Goal: Task Accomplishment & Management: Use online tool/utility

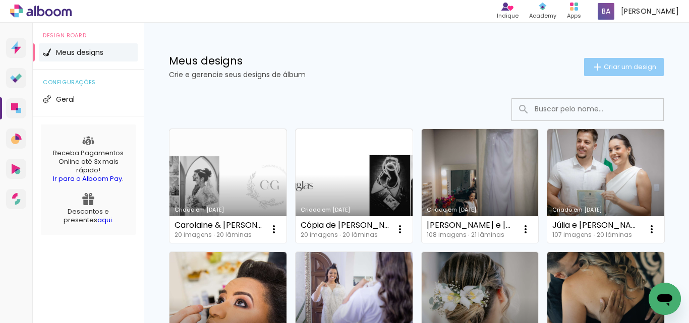
click at [610, 65] on span "Criar um design" at bounding box center [630, 67] width 52 height 7
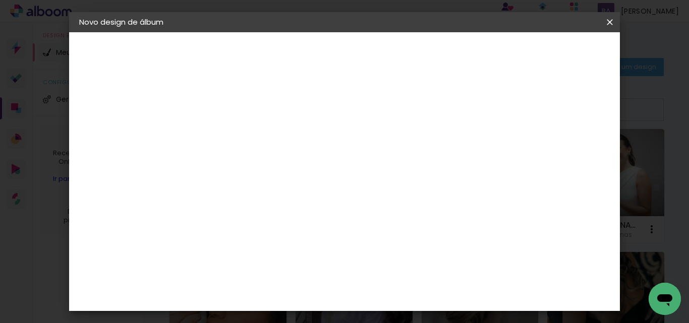
click at [244, 131] on input at bounding box center [244, 136] width 0 height 16
type input "[PERSON_NAME] e Junior"
type paper-input "[PERSON_NAME] e Junior"
click at [348, 45] on paper-button "Avançar" at bounding box center [322, 53] width 49 height 17
click at [321, 196] on input at bounding box center [270, 192] width 102 height 13
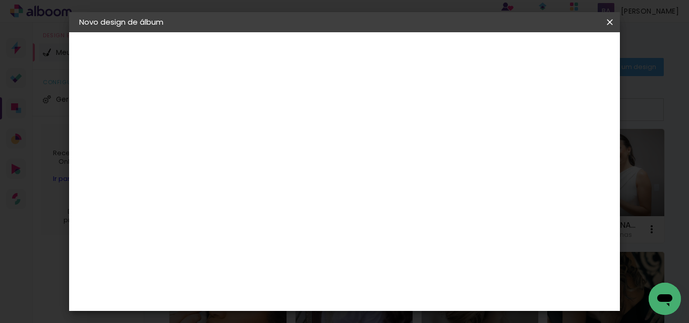
type input "lui"
type paper-input "lui"
click at [310, 220] on paper-item "[PERSON_NAME]" at bounding box center [262, 228] width 94 height 22
click at [0, 0] on slot "Avançar" at bounding box center [0, 0] width 0 height 0
click at [284, 168] on input "text" at bounding box center [263, 176] width 39 height 16
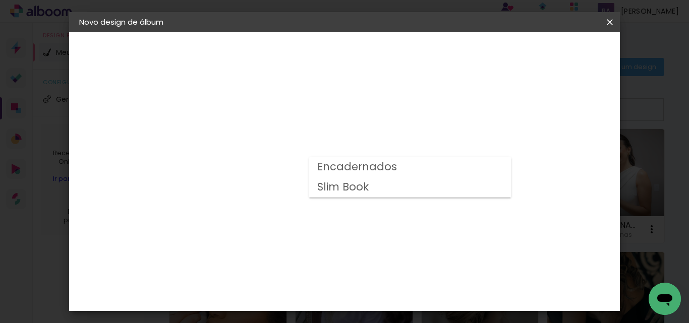
click at [0, 0] on slot "Encadernados" at bounding box center [0, 0] width 0 height 0
type input "Encadernados"
click at [312, 253] on span "30 x 70" at bounding box center [288, 263] width 47 height 21
click at [0, 0] on slot "Avançar" at bounding box center [0, 0] width 0 height 0
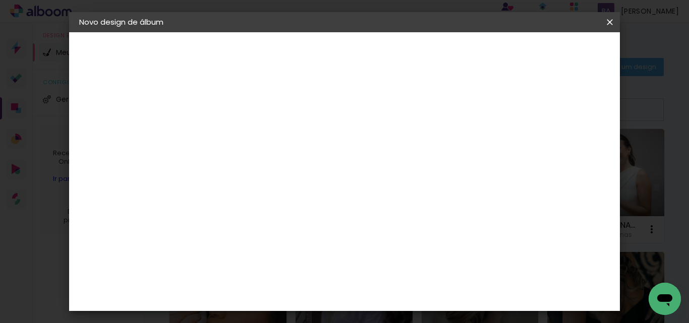
drag, startPoint x: 522, startPoint y: 55, endPoint x: 471, endPoint y: 100, distance: 68.6
click at [0, 0] on slot "Voltar" at bounding box center [0, 0] width 0 height 0
click at [284, 173] on input "text" at bounding box center [263, 176] width 39 height 16
click at [0, 0] on slot "Encadernados" at bounding box center [0, 0] width 0 height 0
type input "Encadernados"
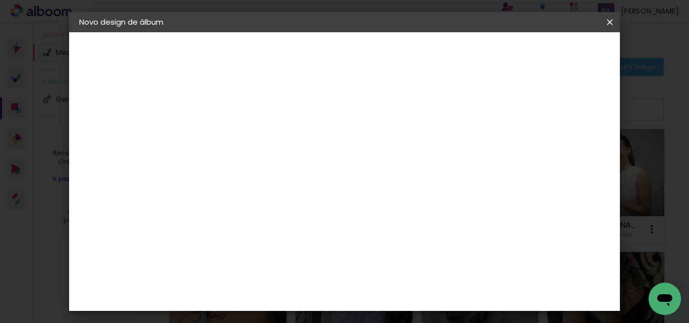
scroll to position [84, 0]
click at [312, 253] on span "30 x 70" at bounding box center [288, 263] width 47 height 21
click at [0, 0] on slot "Avançar" at bounding box center [0, 0] width 0 height 0
click at [395, 110] on div at bounding box center [389, 108] width 9 height 9
type paper-checkbox "on"
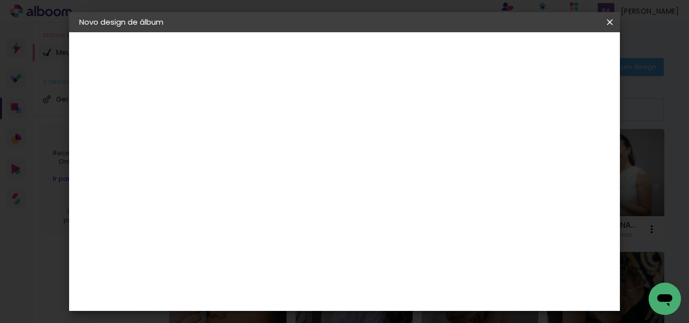
click at [395, 107] on div at bounding box center [389, 108] width 9 height 9
click at [451, 51] on span "Iniciar design" at bounding box center [435, 57] width 32 height 14
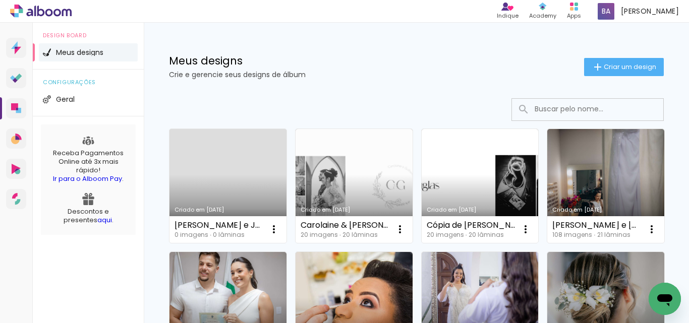
click at [235, 184] on link "Criado em [DATE]" at bounding box center [228, 186] width 117 height 114
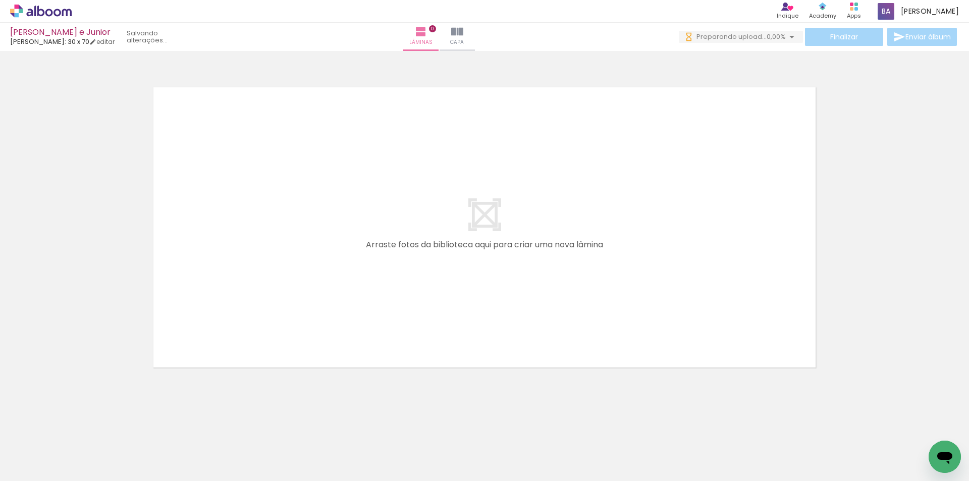
click at [689, 320] on div at bounding box center [484, 214] width 969 height 320
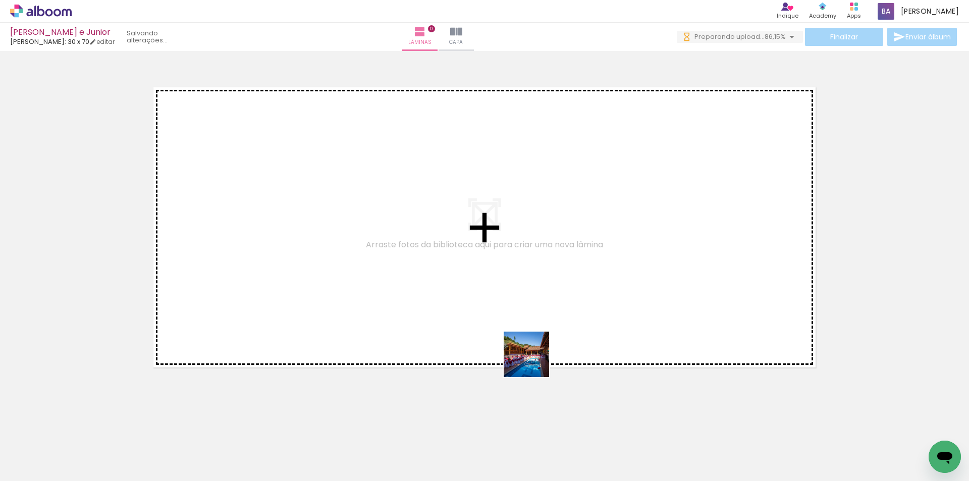
drag, startPoint x: 534, startPoint y: 362, endPoint x: 518, endPoint y: 309, distance: 54.8
click at [518, 309] on quentale-workspace at bounding box center [484, 240] width 969 height 481
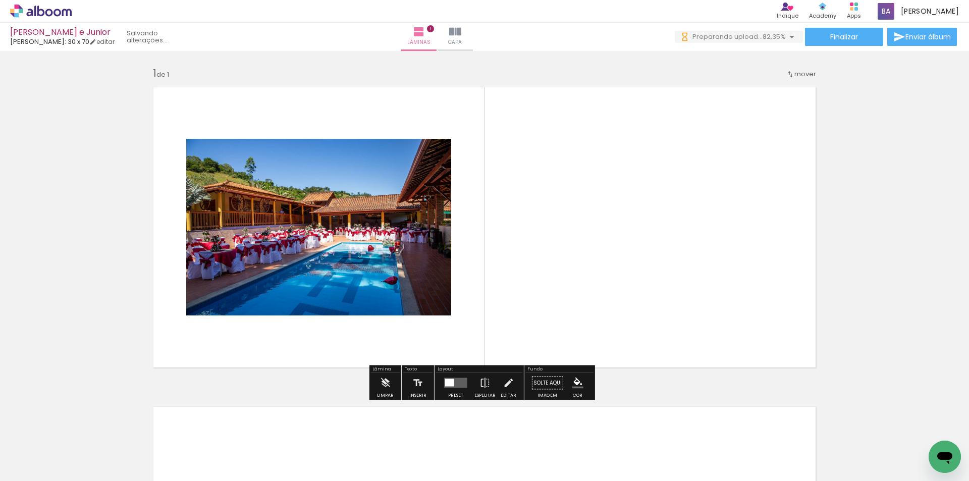
click at [363, 289] on quentale-photo at bounding box center [318, 227] width 265 height 177
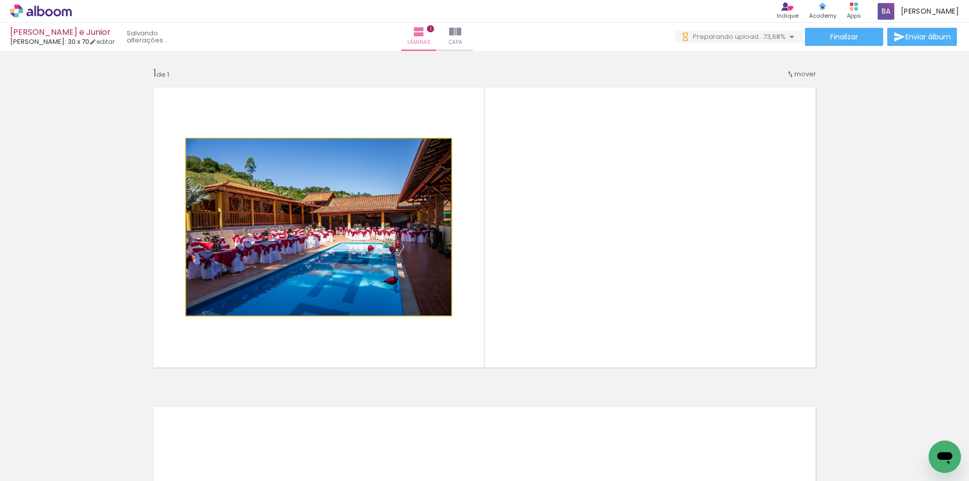
click at [427, 256] on quentale-photo at bounding box center [318, 227] width 265 height 177
drag, startPoint x: 362, startPoint y: 268, endPoint x: 10, endPoint y: 285, distance: 352.6
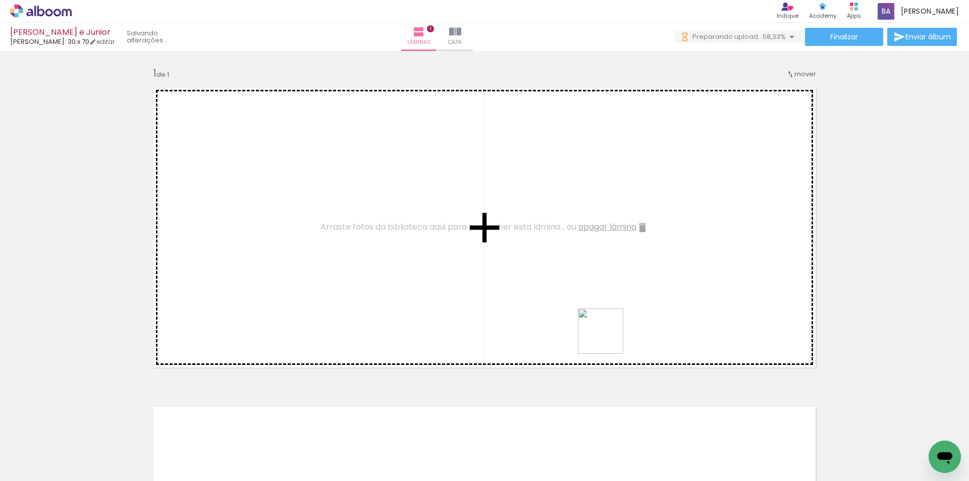
drag, startPoint x: 677, startPoint y: 453, endPoint x: 608, endPoint y: 339, distance: 133.5
click at [608, 323] on quentale-workspace at bounding box center [484, 240] width 969 height 481
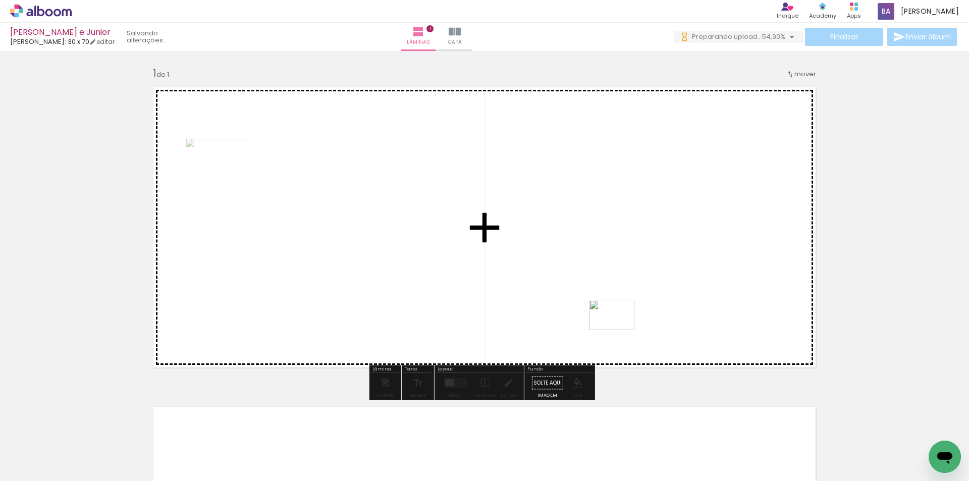
drag, startPoint x: 610, startPoint y: 455, endPoint x: 619, endPoint y: 330, distance: 124.9
click at [619, 323] on quentale-workspace at bounding box center [484, 240] width 969 height 481
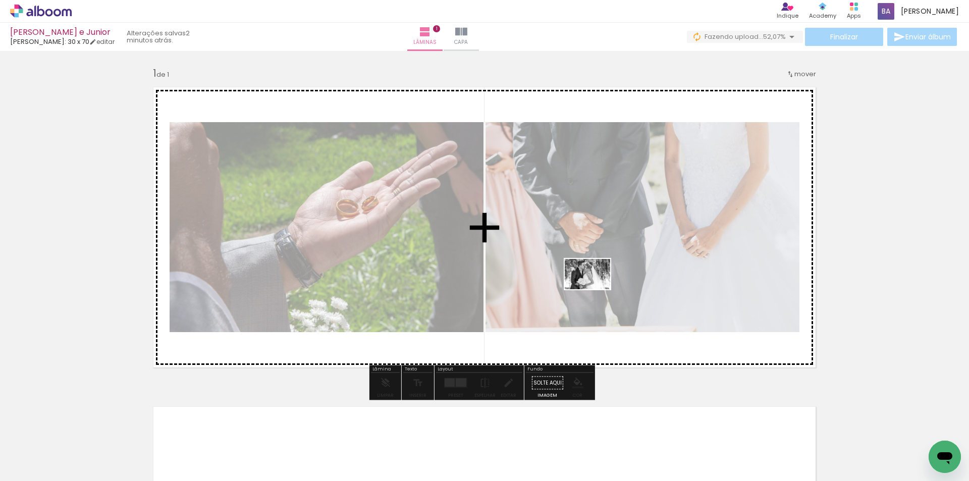
drag, startPoint x: 386, startPoint y: 450, endPoint x: 595, endPoint y: 289, distance: 263.7
click at [595, 289] on quentale-workspace at bounding box center [484, 240] width 969 height 481
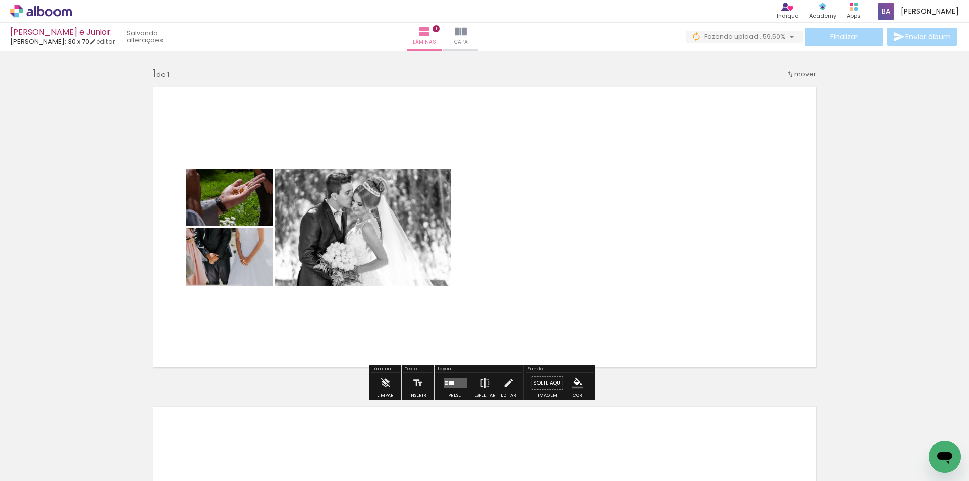
click at [238, 209] on quentale-photo at bounding box center [229, 198] width 87 height 58
click at [0, 0] on slot "P&B" at bounding box center [0, 0] width 0 height 0
click at [204, 254] on div "P&B" at bounding box center [199, 254] width 20 height 15
click at [0, 0] on slot "P&B" at bounding box center [0, 0] width 0 height 0
click at [584, 183] on quentale-layouter at bounding box center [484, 227] width 676 height 294
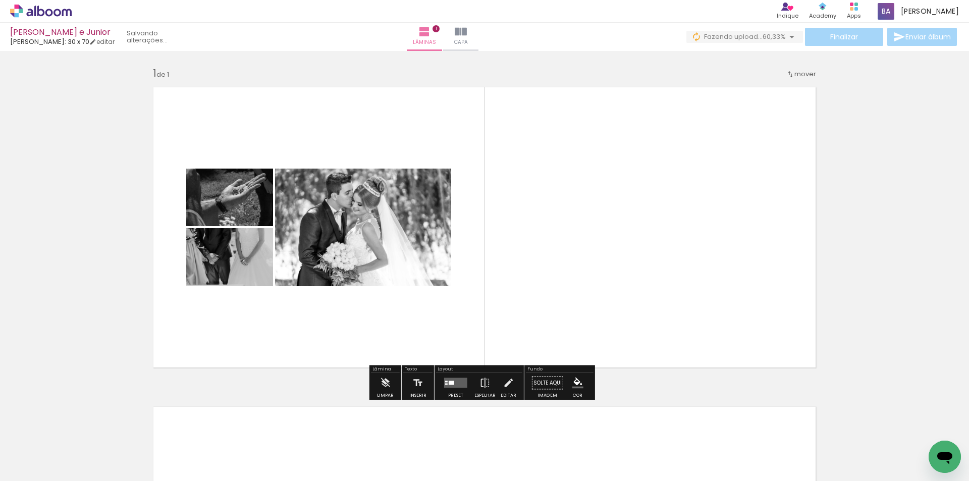
click at [0, 0] on slot "P&B" at bounding box center [0, 0] width 0 height 0
click at [577, 266] on quentale-layouter at bounding box center [484, 227] width 676 height 294
click at [0, 0] on slot "P&B" at bounding box center [0, 0] width 0 height 0
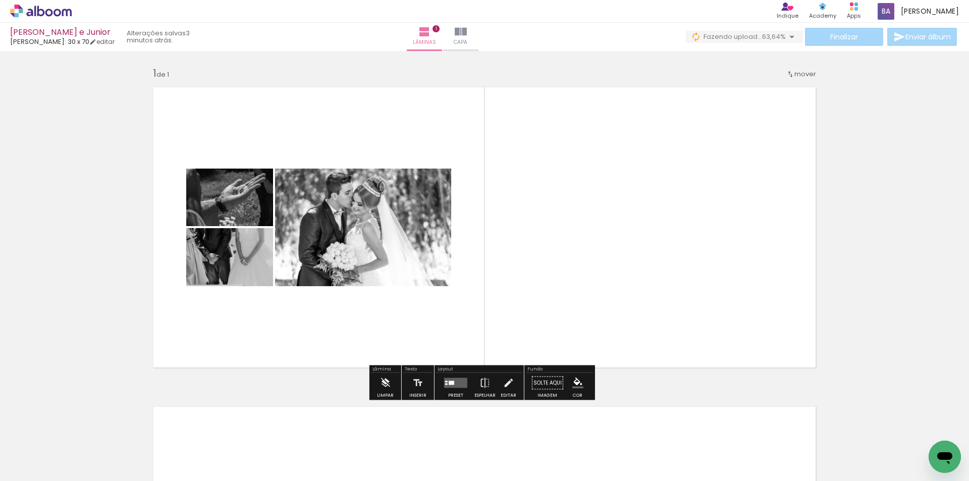
click at [0, 0] on slot "P&B" at bounding box center [0, 0] width 0 height 0
click at [479, 323] on iron-icon at bounding box center [484, 383] width 11 height 20
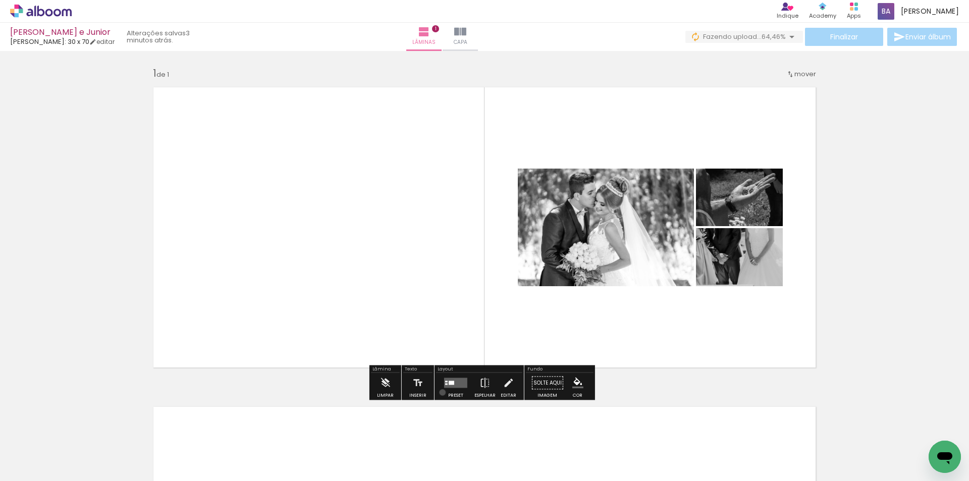
click at [442, 323] on div at bounding box center [455, 383] width 27 height 20
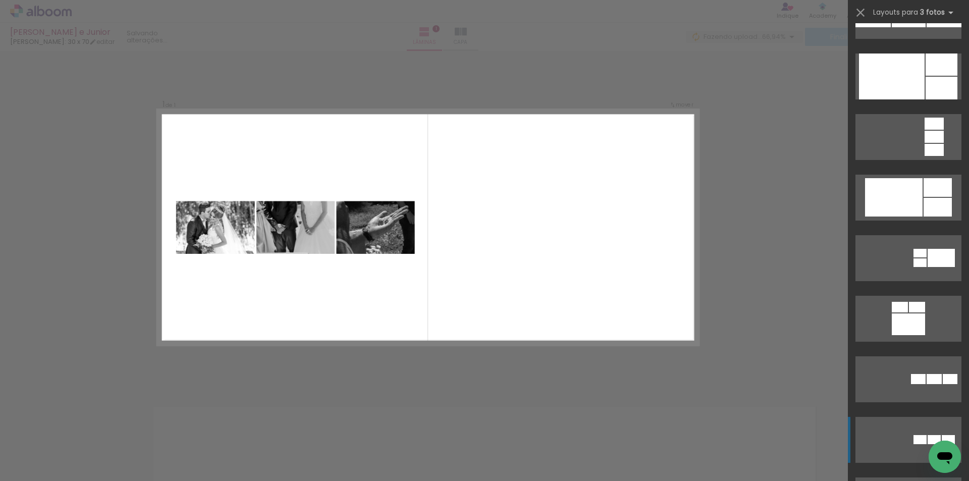
scroll to position [1514, 0]
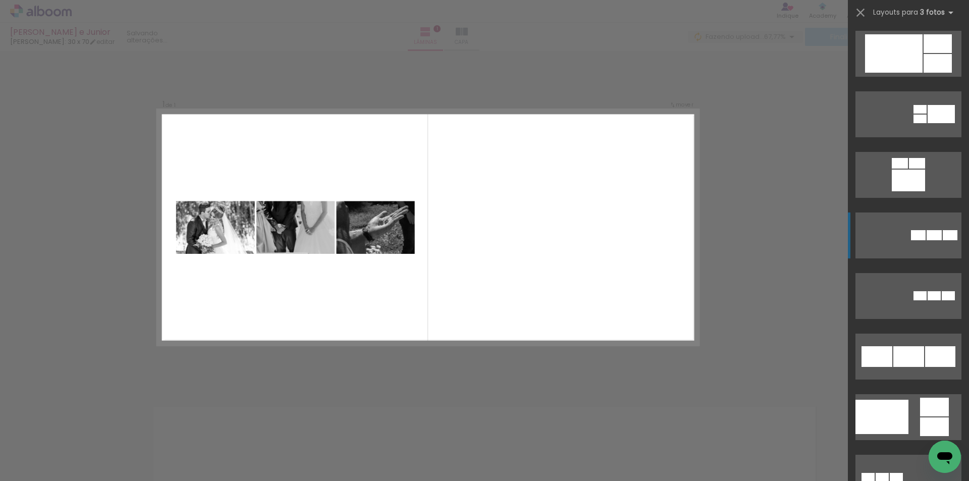
click at [689, 236] on div at bounding box center [918, 235] width 15 height 10
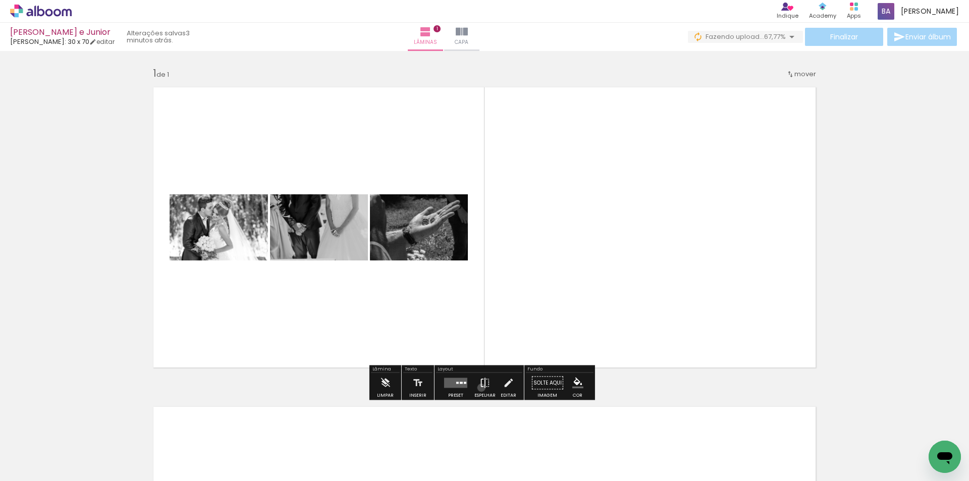
click at [479, 323] on iron-icon at bounding box center [484, 383] width 11 height 20
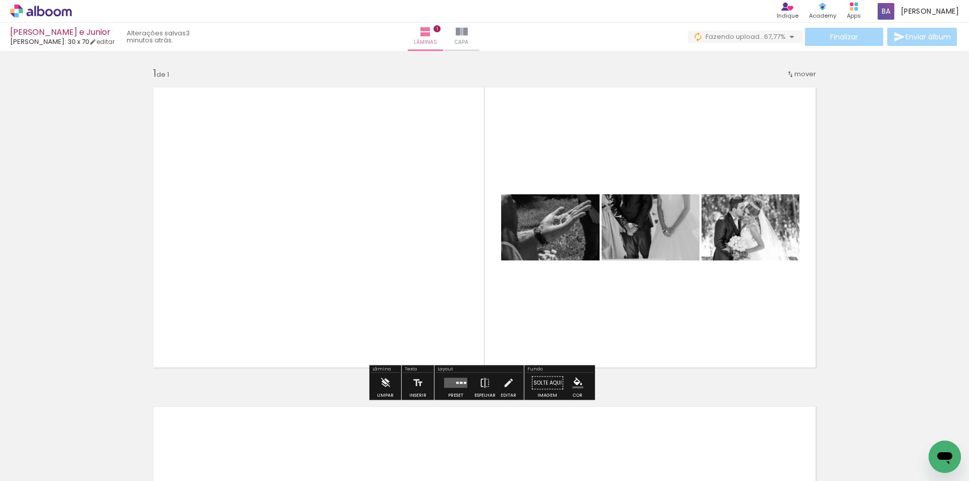
click at [455, 323] on quentale-layouter at bounding box center [455, 383] width 23 height 10
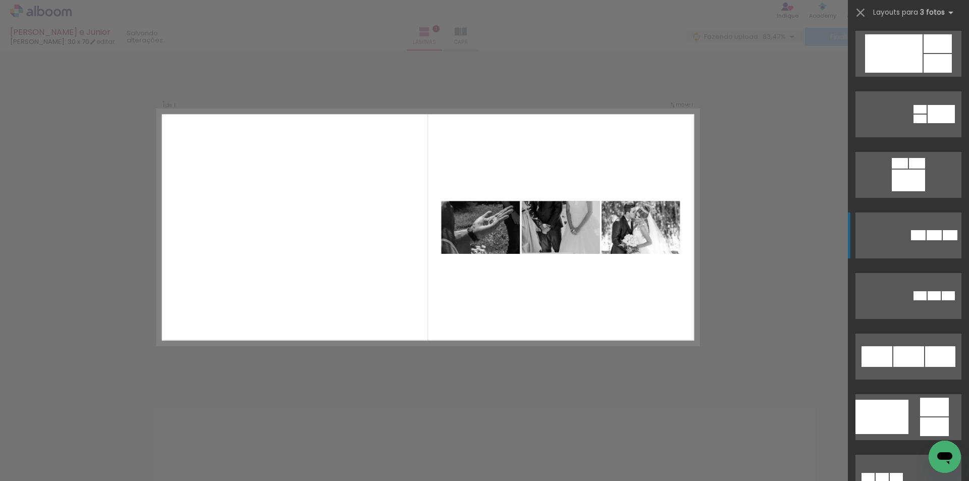
scroll to position [1695, 0]
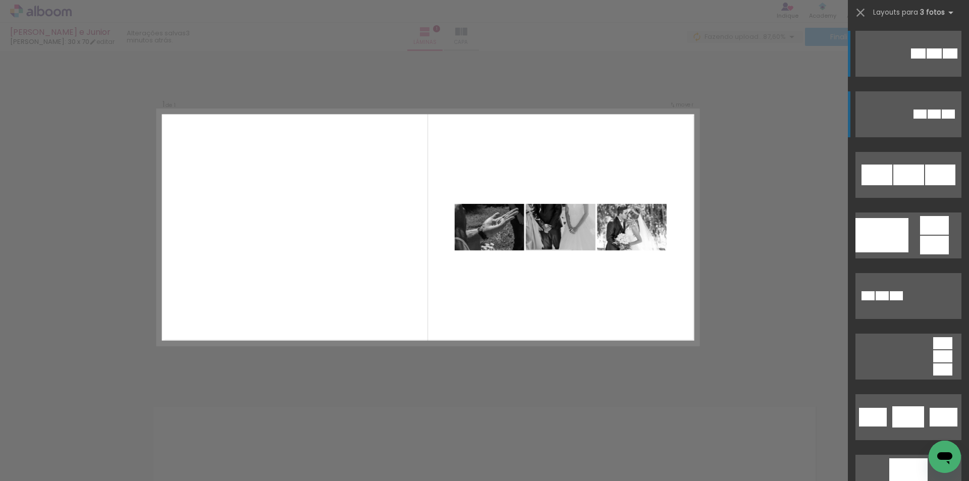
click at [689, 96] on quentale-layouter at bounding box center [908, 114] width 106 height 46
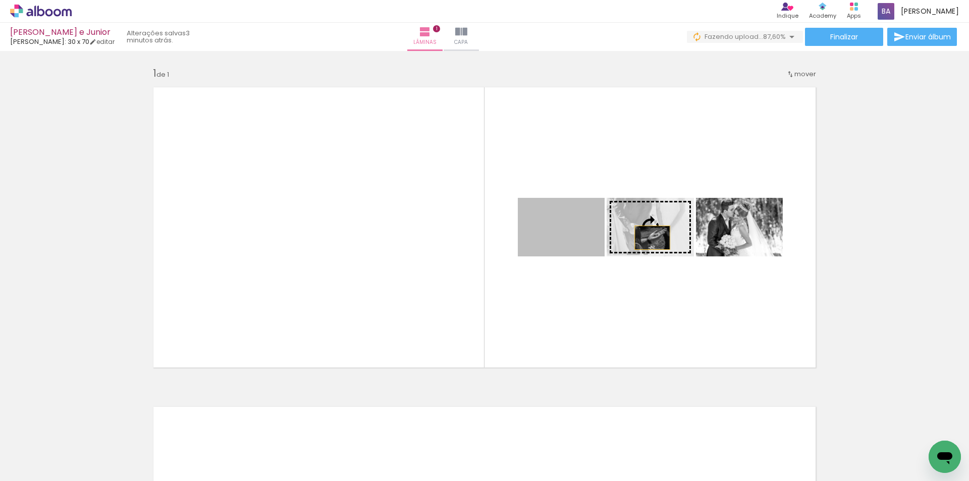
drag, startPoint x: 590, startPoint y: 244, endPoint x: 650, endPoint y: 238, distance: 59.9
click at [0, 0] on slot at bounding box center [0, 0] width 0 height 0
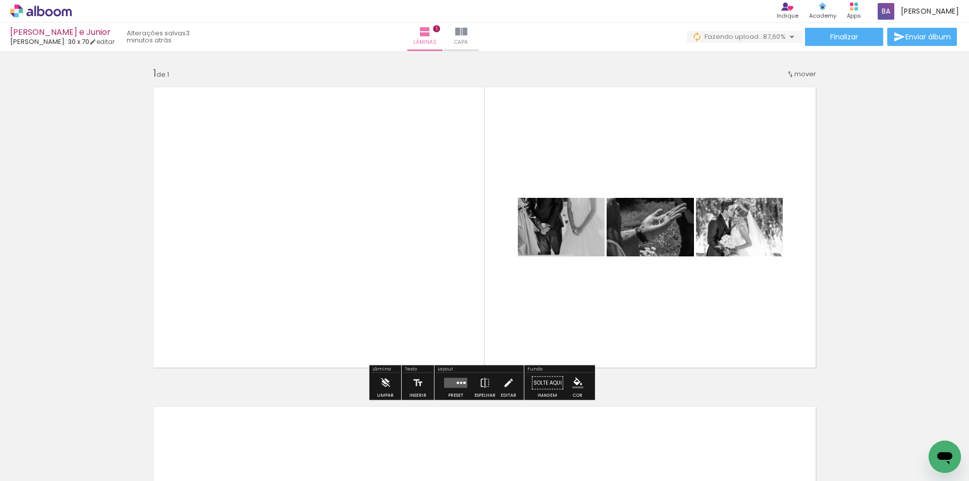
click at [689, 229] on div "Inserir lâmina 1 de 1" at bounding box center [484, 373] width 969 height 639
click at [689, 304] on quentale-layouter at bounding box center [484, 227] width 676 height 294
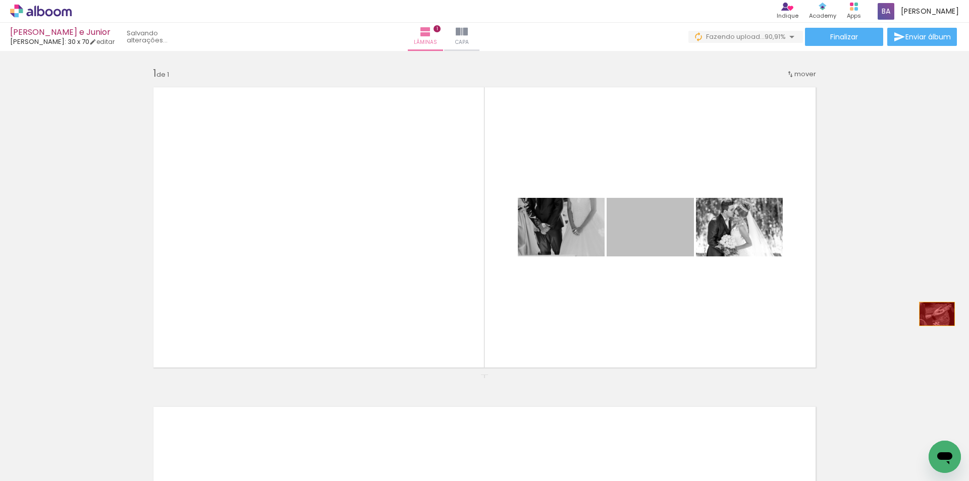
drag, startPoint x: 665, startPoint y: 237, endPoint x: 883, endPoint y: 303, distance: 228.1
click at [689, 303] on div "Inserir lâmina 1 de 1" at bounding box center [484, 373] width 969 height 639
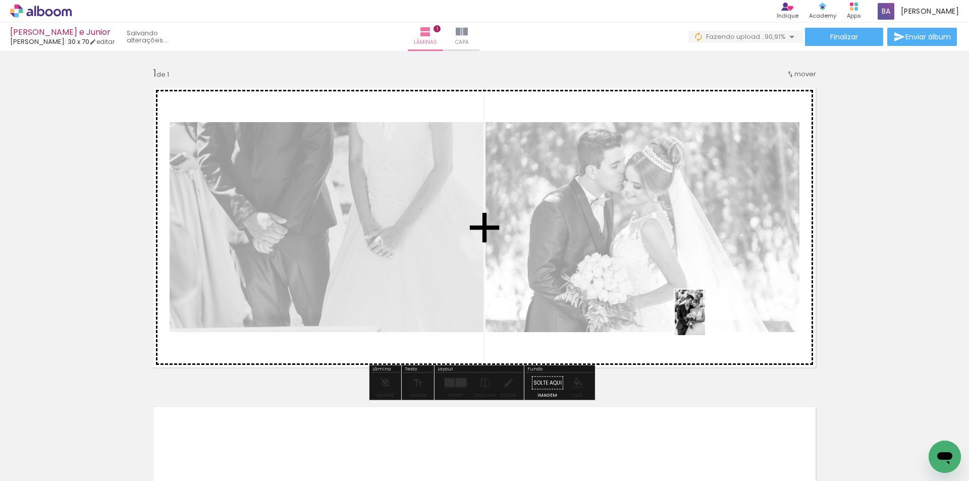
drag, startPoint x: 664, startPoint y: 461, endPoint x: 707, endPoint y: 313, distance: 153.8
click at [689, 313] on quentale-workspace at bounding box center [484, 240] width 969 height 481
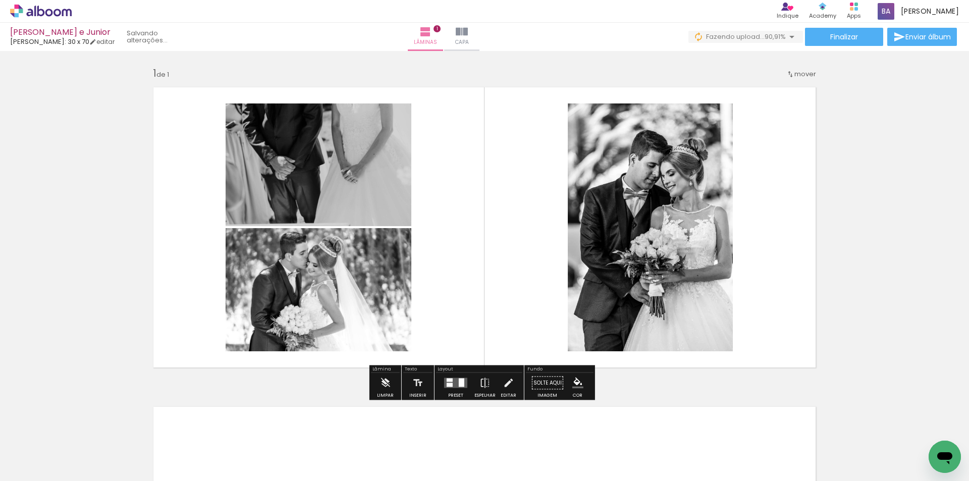
click at [459, 323] on div at bounding box center [462, 382] width 6 height 9
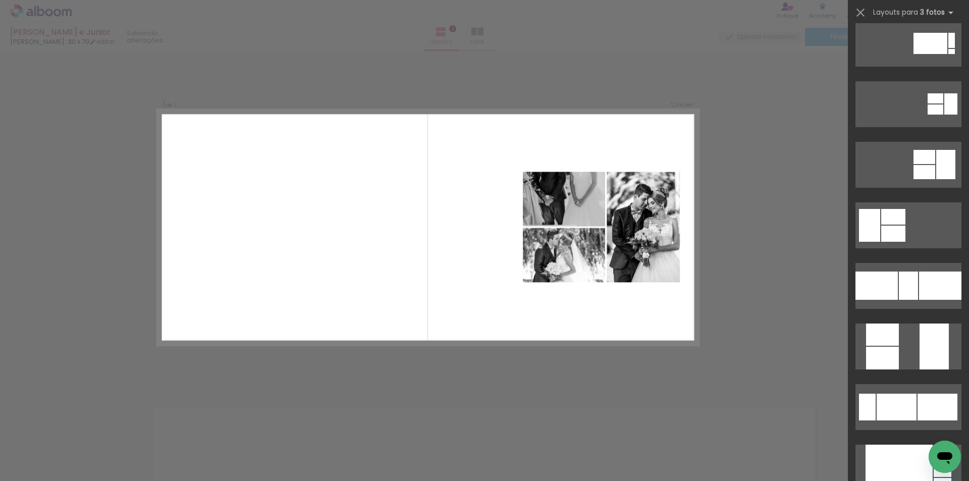
scroll to position [0, 0]
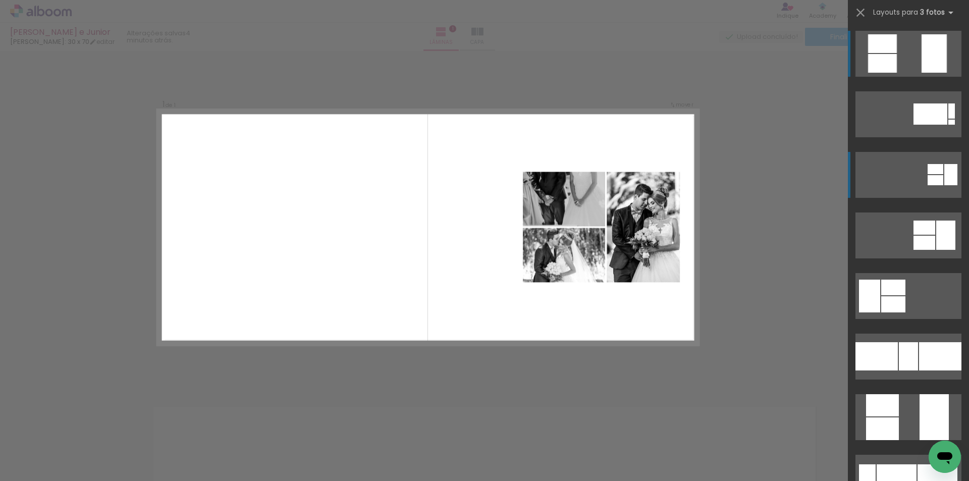
click at [689, 181] on quentale-layouter at bounding box center [908, 175] width 106 height 46
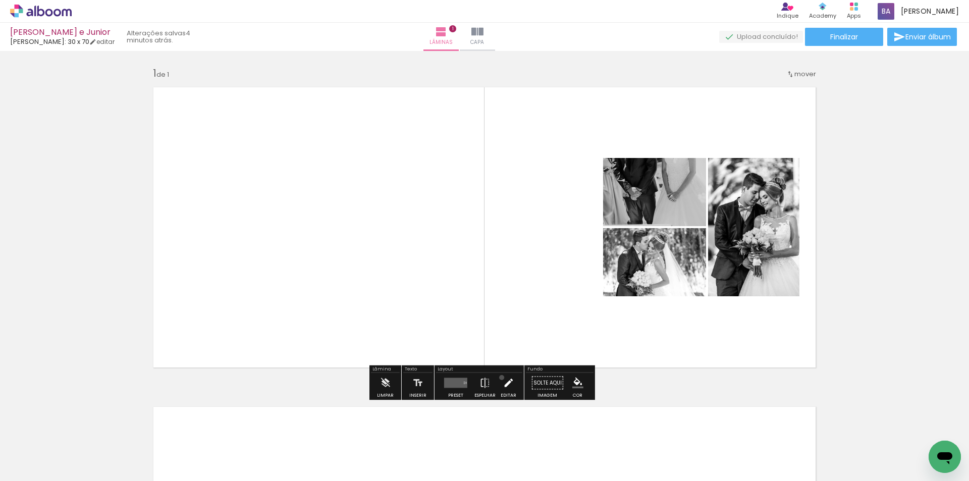
click at [499, 323] on paper-button "Editar" at bounding box center [508, 386] width 21 height 26
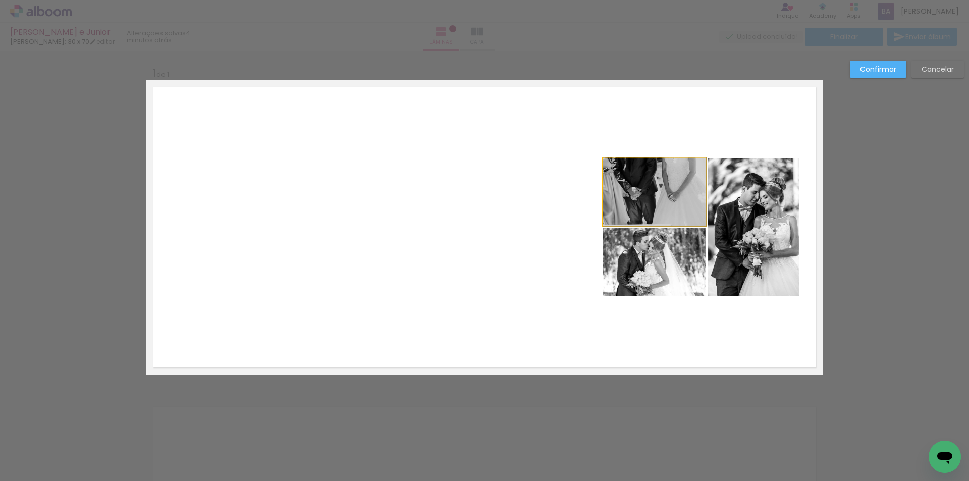
click at [667, 188] on quentale-photo at bounding box center [654, 192] width 103 height 68
click at [659, 264] on quentale-photo at bounding box center [654, 262] width 103 height 68
click at [689, 246] on quentale-layouter at bounding box center [484, 227] width 676 height 294
click at [689, 244] on quentale-photo at bounding box center [753, 227] width 91 height 138
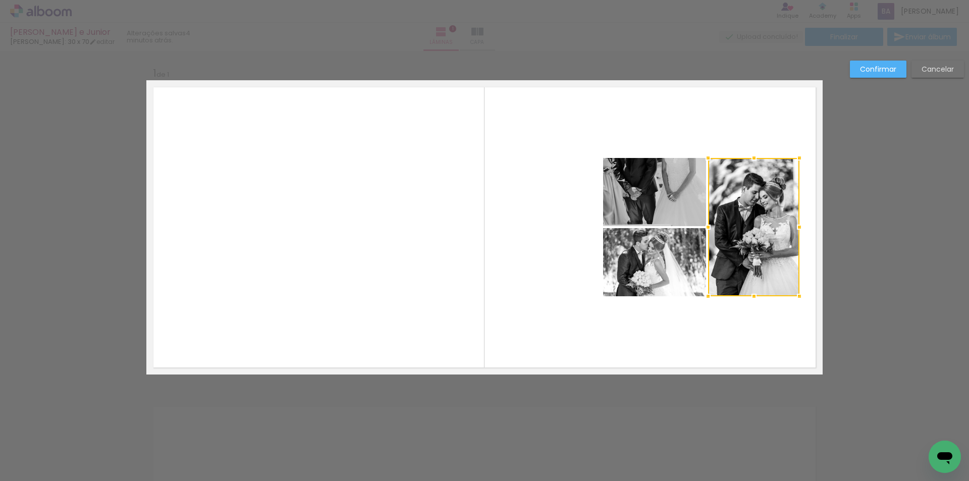
click at [673, 245] on quentale-photo at bounding box center [654, 262] width 103 height 68
click at [674, 204] on div at bounding box center [701, 227] width 196 height 138
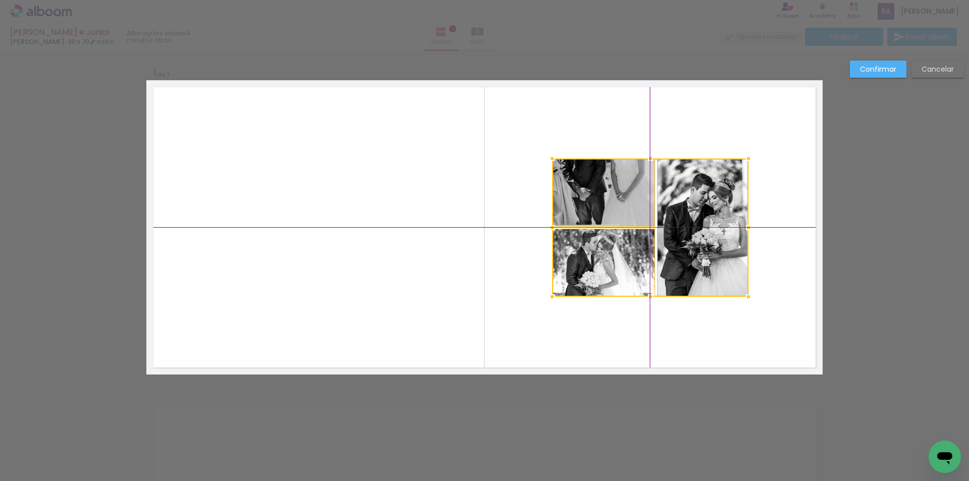
drag, startPoint x: 743, startPoint y: 240, endPoint x: 703, endPoint y: 242, distance: 39.9
click at [689, 242] on div at bounding box center [650, 227] width 196 height 138
click at [689, 76] on paper-button "Confirmar" at bounding box center [878, 69] width 57 height 17
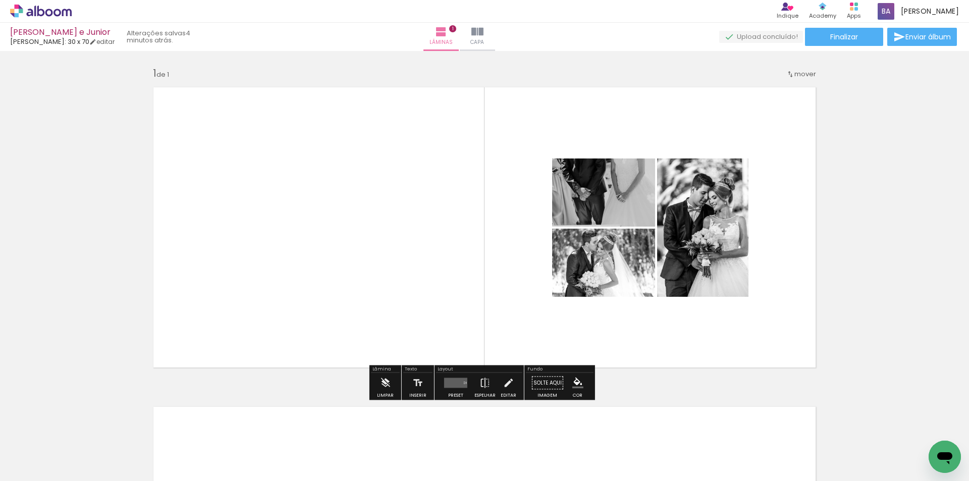
click at [689, 204] on div "Inserir lâmina 1 de 1" at bounding box center [484, 373] width 969 height 639
click at [0, 0] on slot "P&B" at bounding box center [0, 0] width 0 height 0
click at [689, 205] on div "Inserir lâmina 1 de 1" at bounding box center [484, 373] width 969 height 639
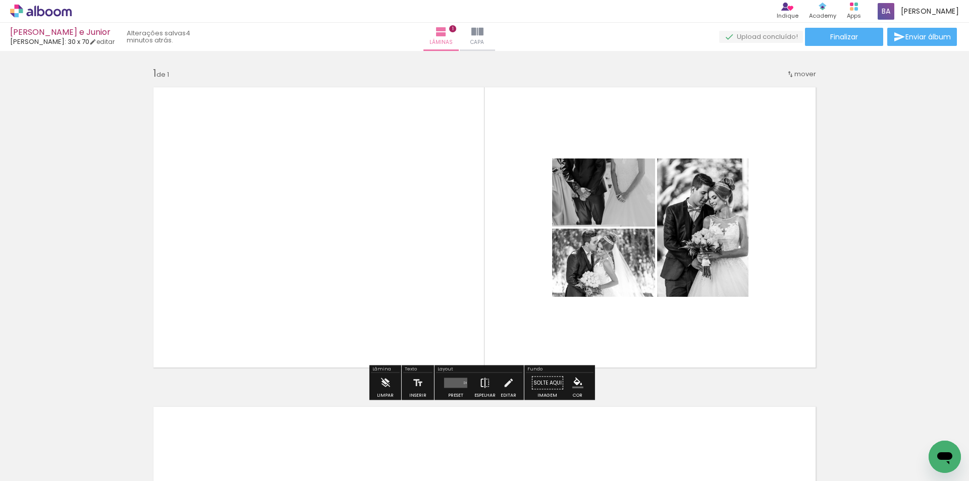
click at [479, 323] on iron-icon at bounding box center [484, 383] width 11 height 20
click at [485, 323] on iron-icon at bounding box center [484, 383] width 11 height 20
click at [689, 257] on div "Inserir lâmina 1 de 1" at bounding box center [484, 373] width 969 height 639
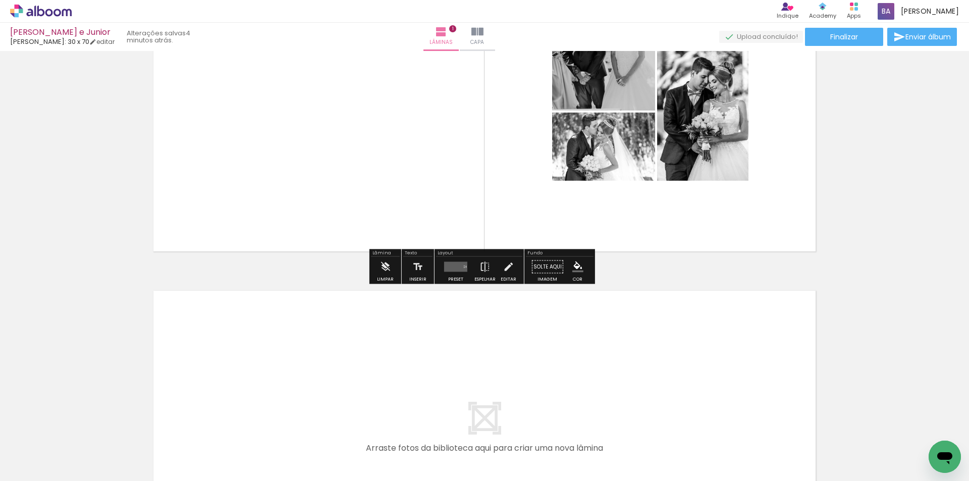
scroll to position [252, 0]
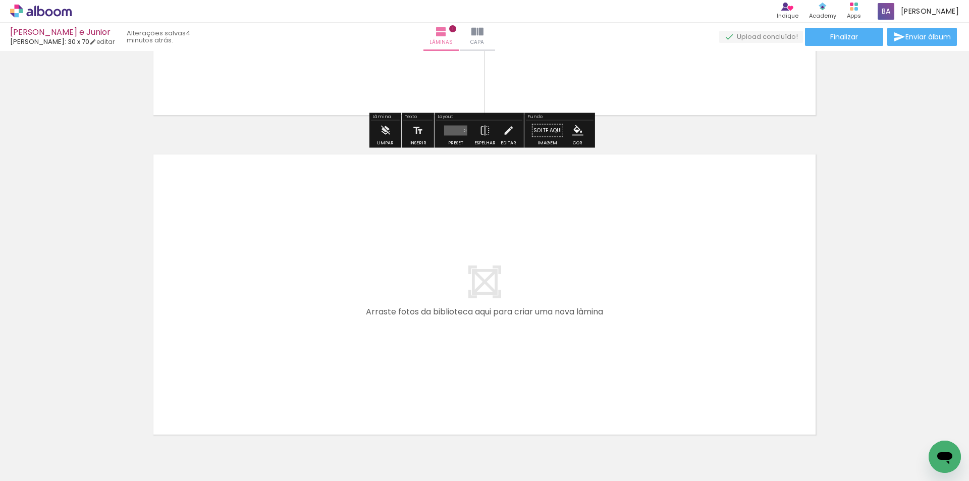
click at [689, 256] on div "Inserir lâmina 1 de 1" at bounding box center [484, 121] width 969 height 639
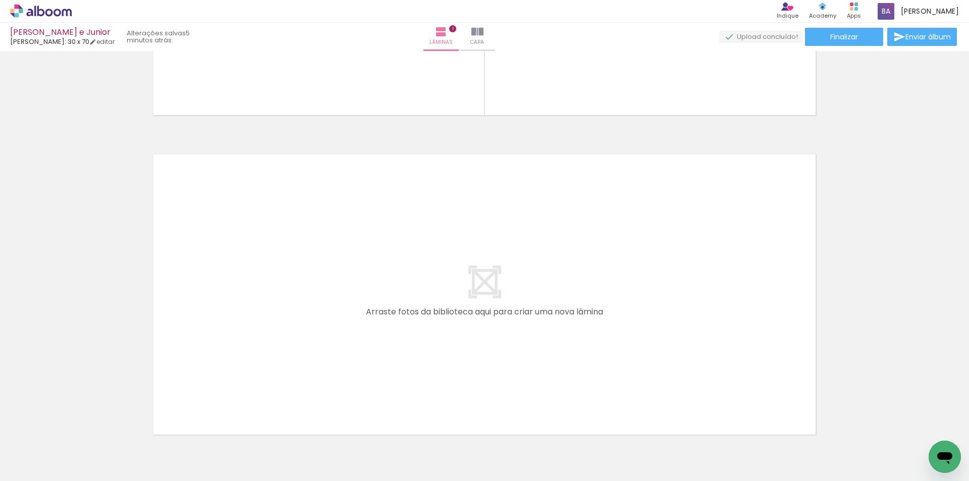
scroll to position [0, 0]
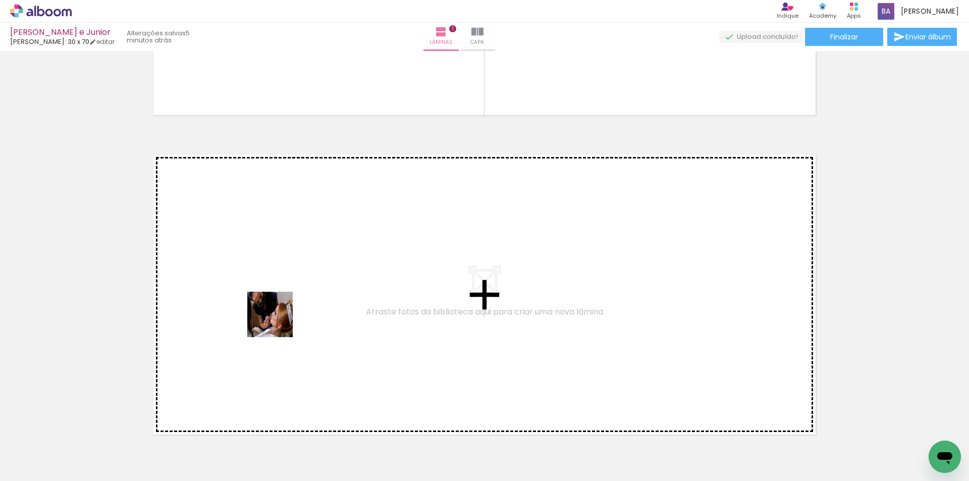
drag, startPoint x: 229, startPoint y: 450, endPoint x: 297, endPoint y: 445, distance: 67.8
click at [281, 316] on quentale-workspace at bounding box center [484, 240] width 969 height 481
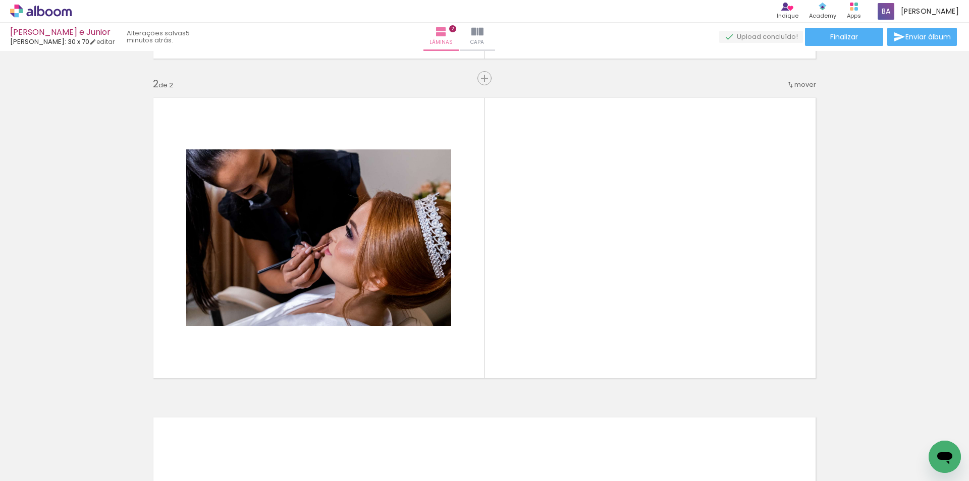
scroll to position [312, 0]
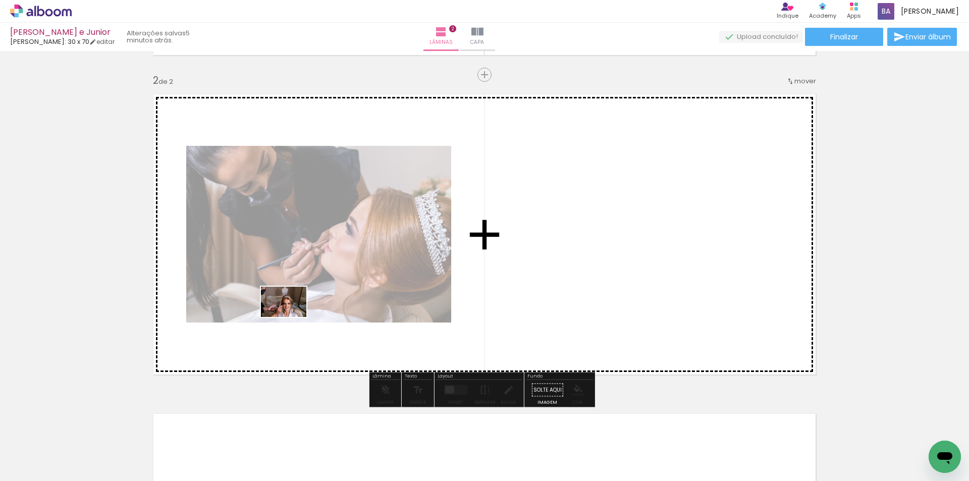
drag, startPoint x: 282, startPoint y: 353, endPoint x: 291, endPoint y: 317, distance: 37.6
click at [291, 317] on quentale-workspace at bounding box center [484, 240] width 969 height 481
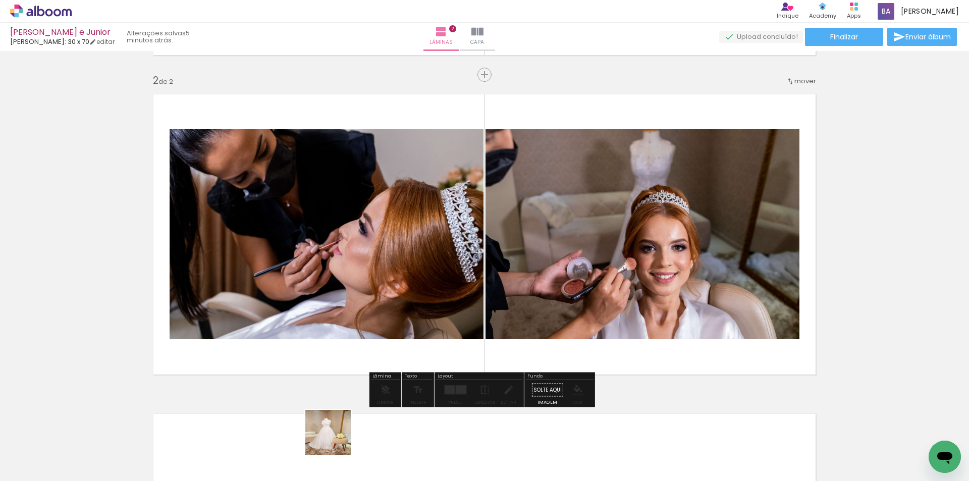
drag, startPoint x: 336, startPoint y: 440, endPoint x: 488, endPoint y: 233, distance: 256.9
click at [488, 233] on quentale-workspace at bounding box center [484, 240] width 969 height 481
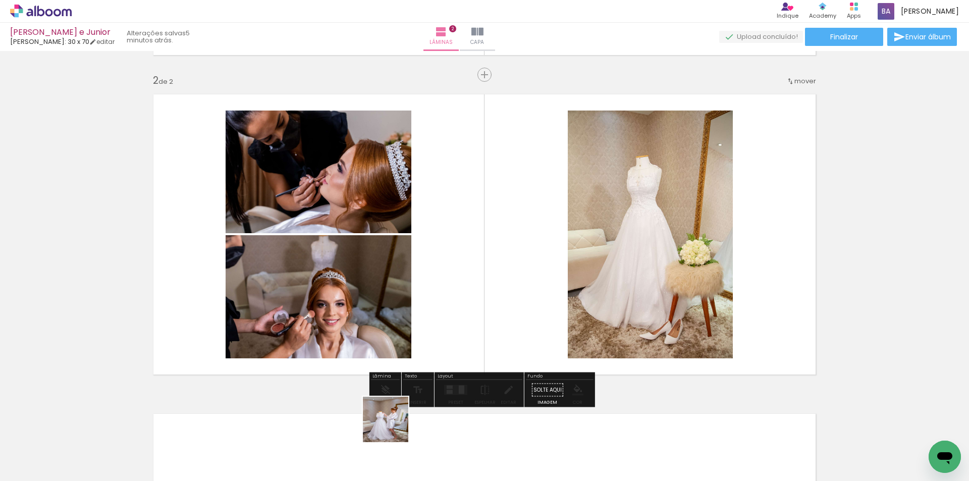
drag, startPoint x: 393, startPoint y: 427, endPoint x: 454, endPoint y: 461, distance: 69.6
click at [431, 314] on quentale-workspace at bounding box center [484, 240] width 969 height 481
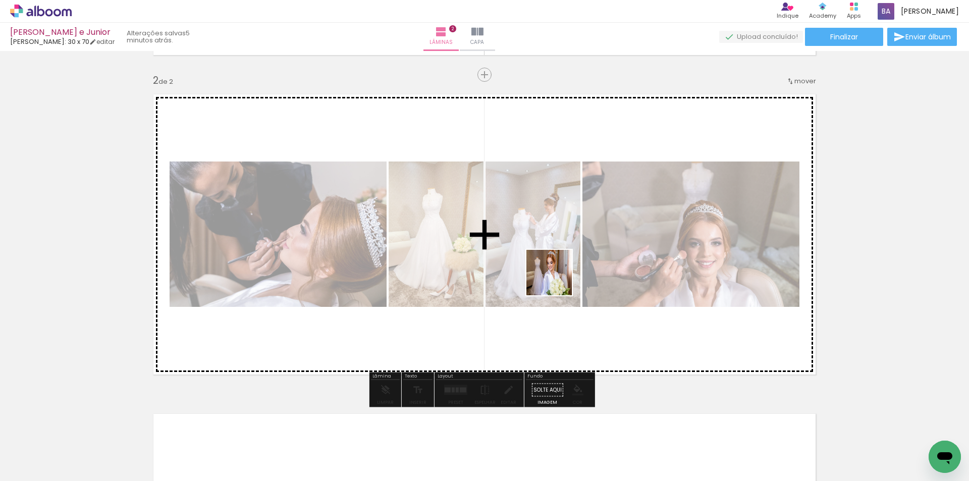
drag, startPoint x: 510, startPoint y: 452, endPoint x: 556, endPoint y: 278, distance: 180.3
click at [556, 278] on quentale-workspace at bounding box center [484, 240] width 969 height 481
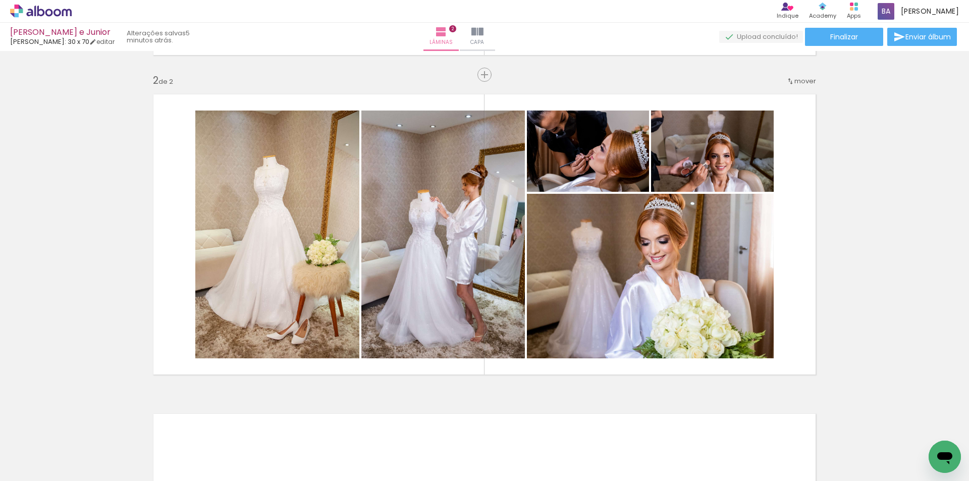
scroll to position [0, 0]
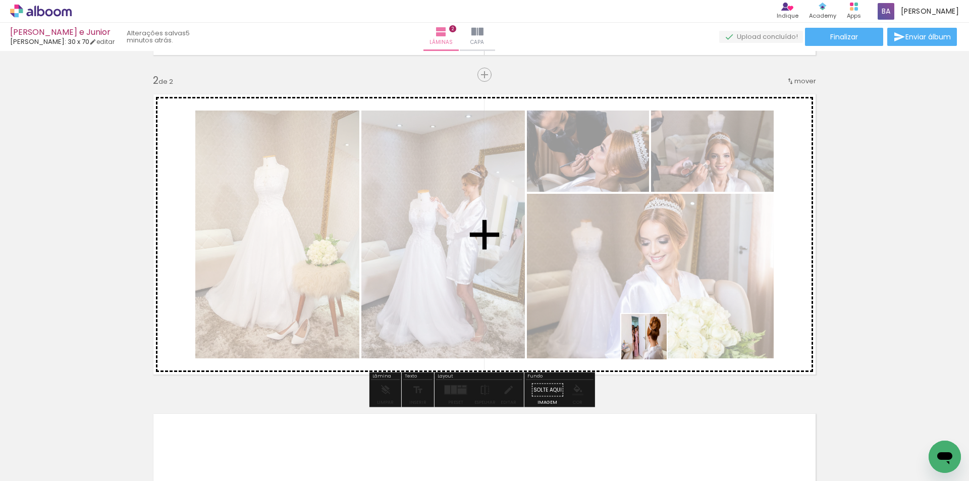
drag, startPoint x: 447, startPoint y: 457, endPoint x: 653, endPoint y: 340, distance: 236.8
click at [653, 323] on quentale-workspace at bounding box center [484, 240] width 969 height 481
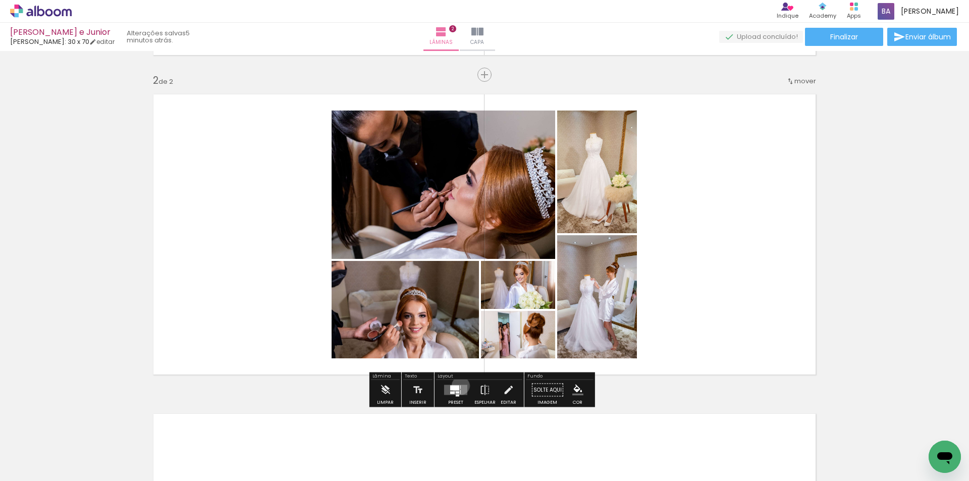
click at [460, 323] on div at bounding box center [460, 387] width 1 height 4
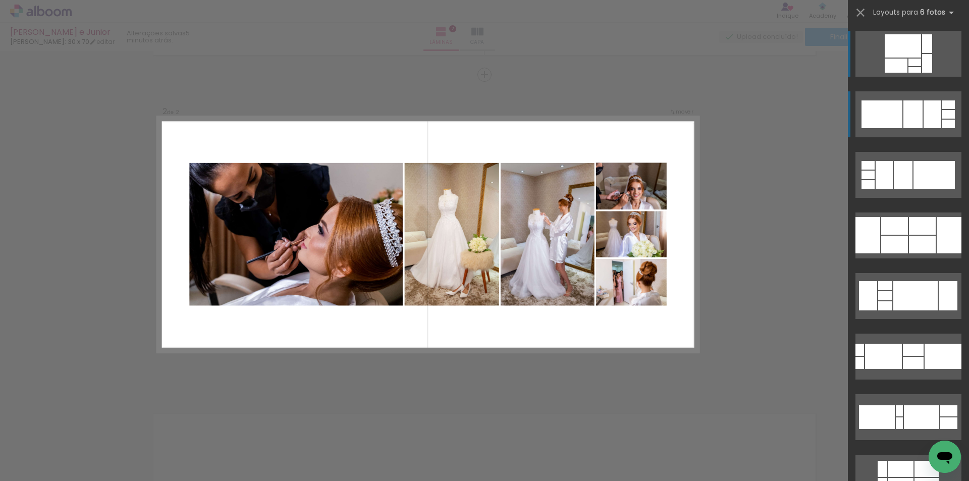
scroll to position [84, 0]
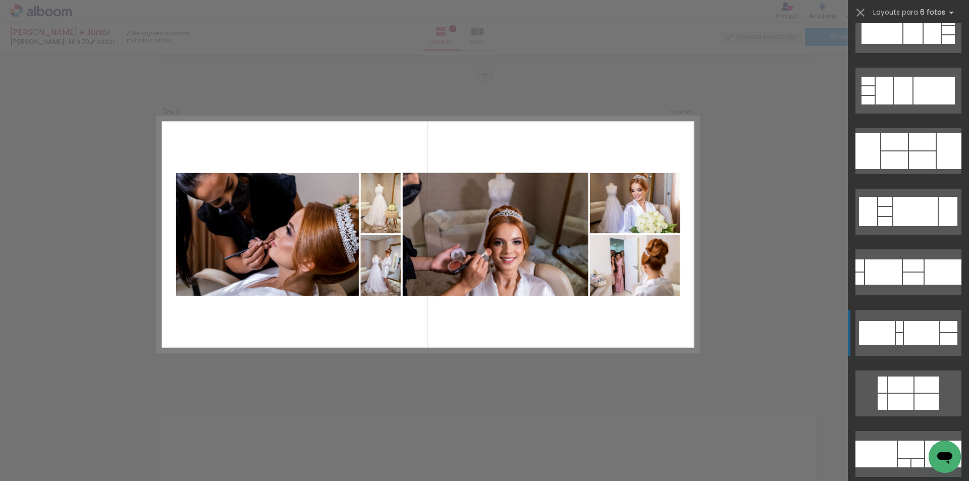
click at [689, 323] on div at bounding box center [899, 326] width 7 height 11
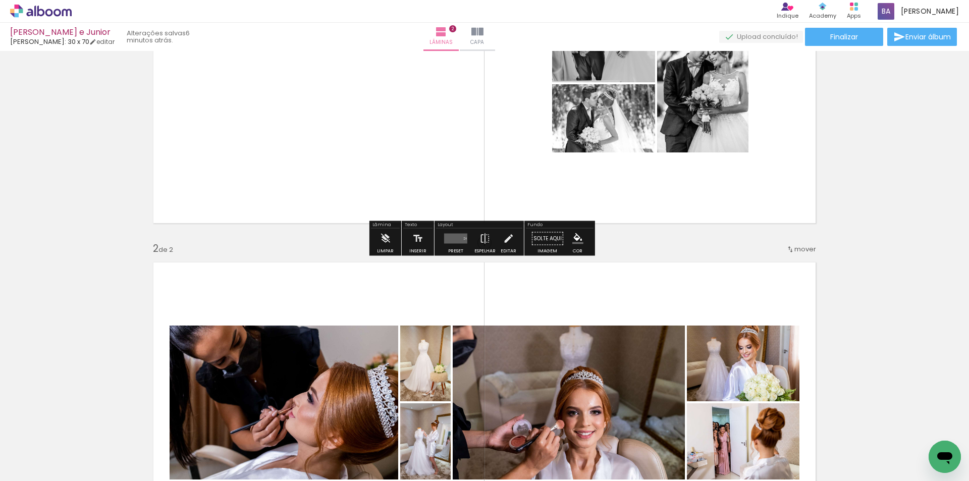
scroll to position [312, 0]
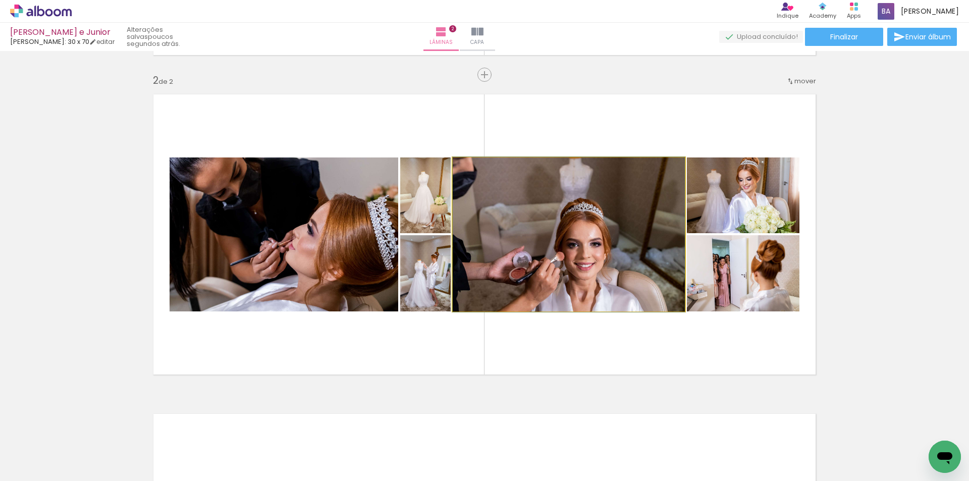
drag, startPoint x: 476, startPoint y: 172, endPoint x: 471, endPoint y: 178, distance: 7.9
type paper-slider "100"
click at [471, 178] on quentale-photo at bounding box center [569, 234] width 232 height 154
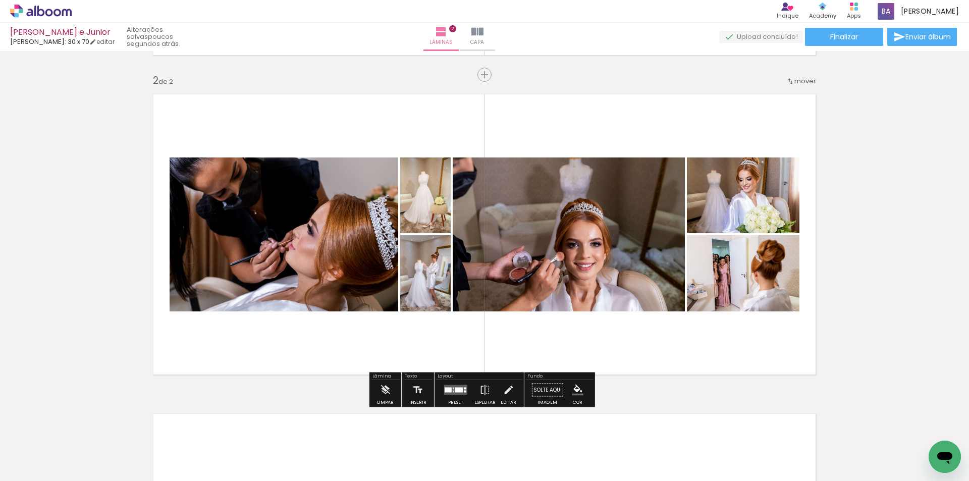
click at [689, 211] on div "Inserir lâmina 1 de 2 Inserir lâmina 2 de 2" at bounding box center [484, 221] width 969 height 959
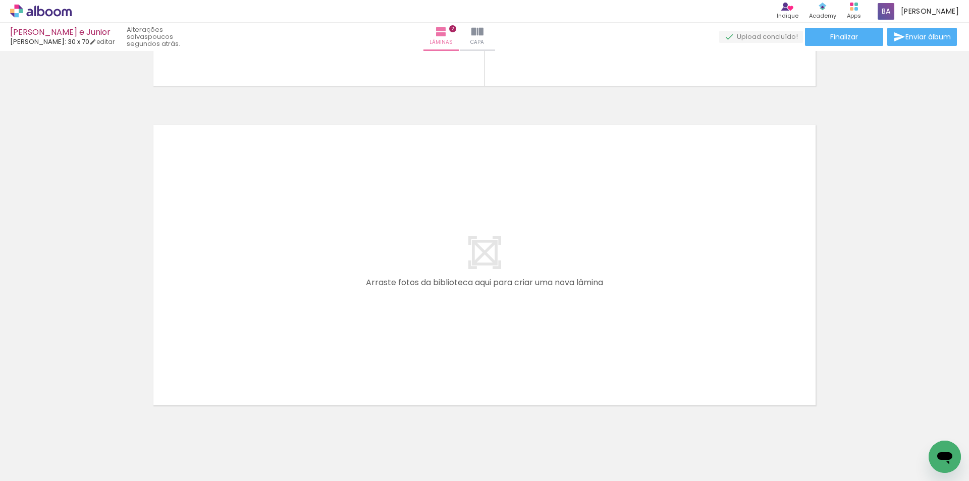
scroll to position [631, 0]
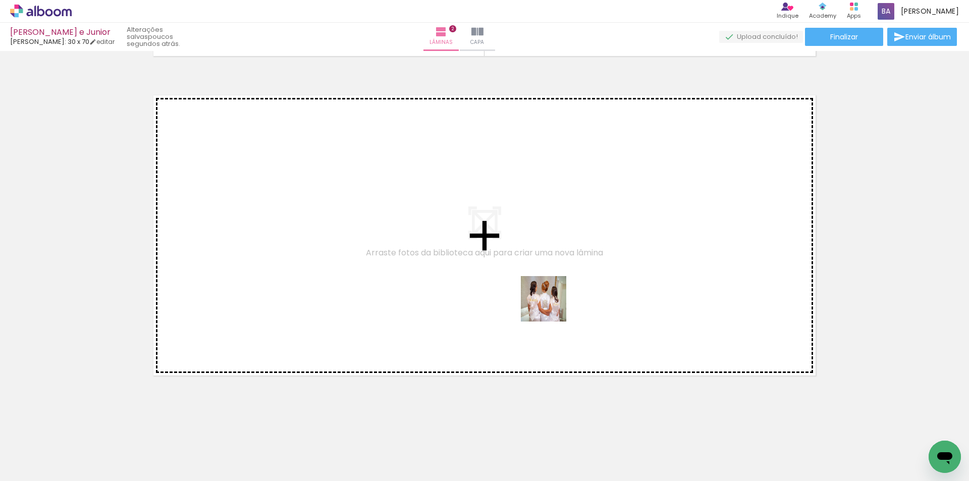
drag, startPoint x: 543, startPoint y: 402, endPoint x: 561, endPoint y: 282, distance: 120.9
click at [561, 282] on quentale-workspace at bounding box center [484, 240] width 969 height 481
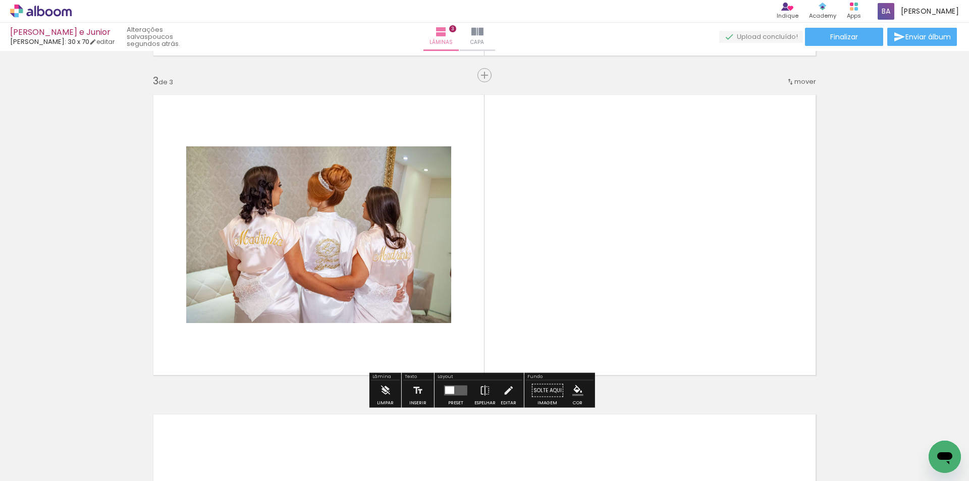
scroll to position [632, 0]
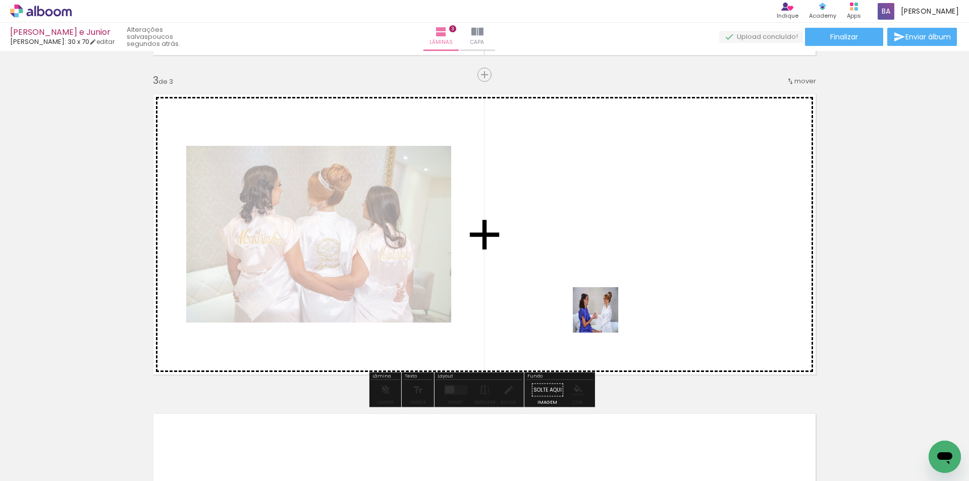
drag, startPoint x: 625, startPoint y: 456, endPoint x: 594, endPoint y: 303, distance: 156.5
click at [594, 303] on quentale-workspace at bounding box center [484, 240] width 969 height 481
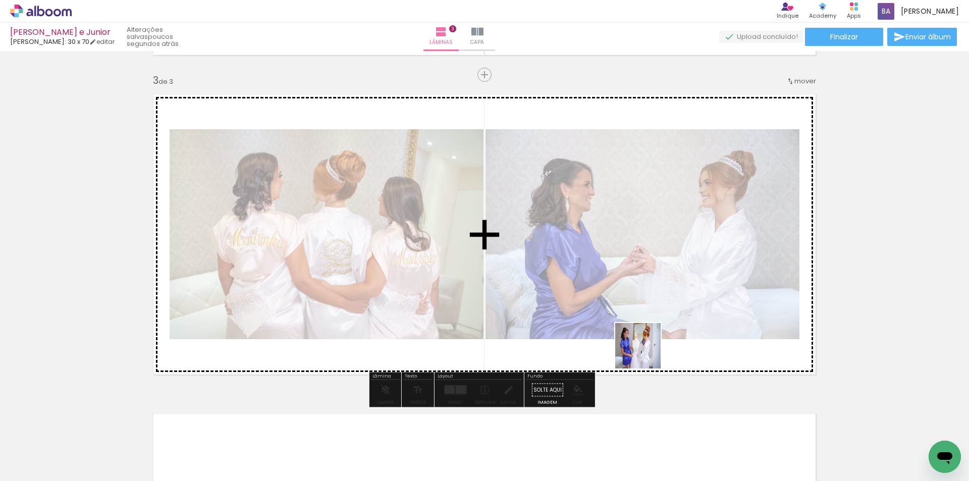
drag, startPoint x: 676, startPoint y: 454, endPoint x: 640, endPoint y: 338, distance: 121.4
click at [640, 323] on quentale-workspace at bounding box center [484, 240] width 969 height 481
click at [640, 323] on div at bounding box center [642, 234] width 315 height 210
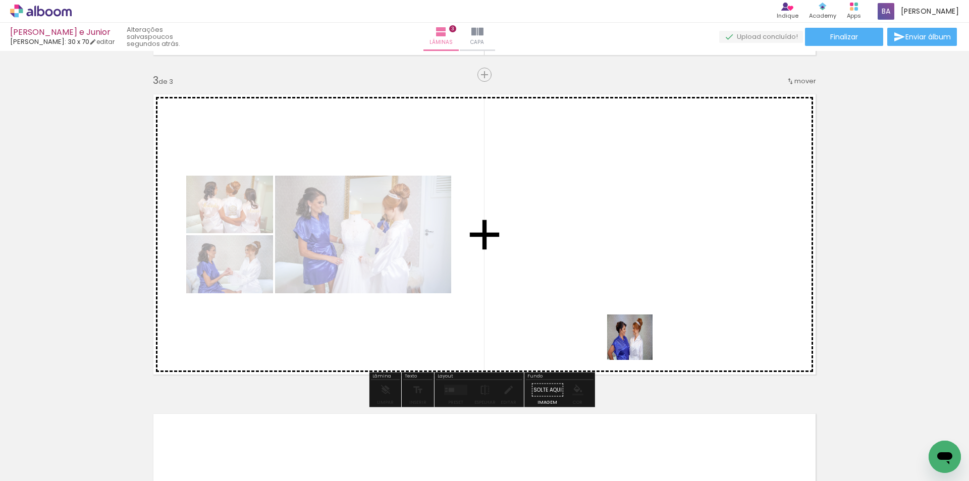
drag, startPoint x: 637, startPoint y: 345, endPoint x: 615, endPoint y: 324, distance: 30.4
click at [615, 323] on quentale-workspace at bounding box center [484, 240] width 969 height 481
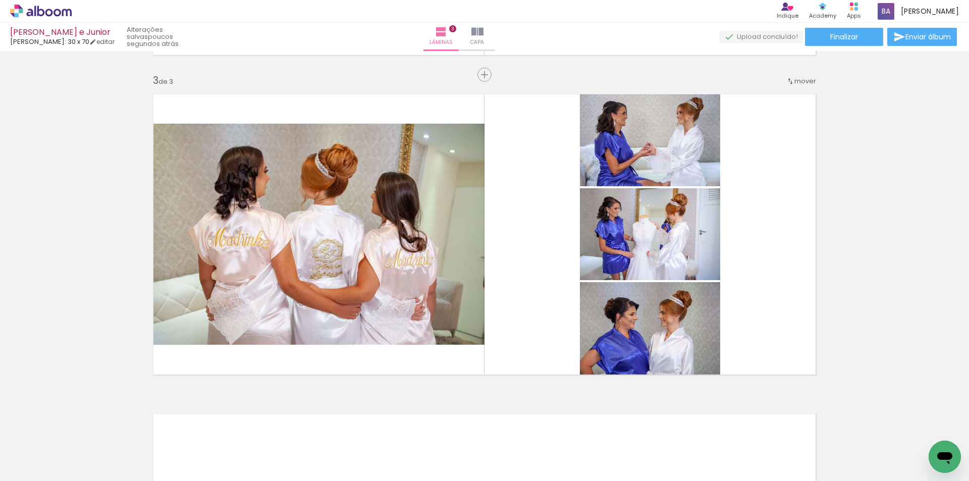
scroll to position [0, 367]
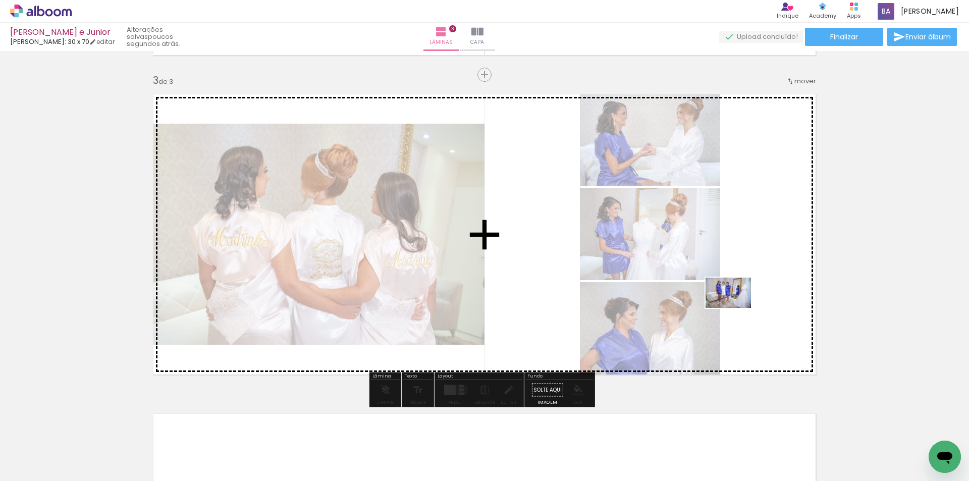
drag, startPoint x: 484, startPoint y: 461, endPoint x: 736, endPoint y: 308, distance: 294.5
click at [689, 308] on quentale-workspace at bounding box center [484, 240] width 969 height 481
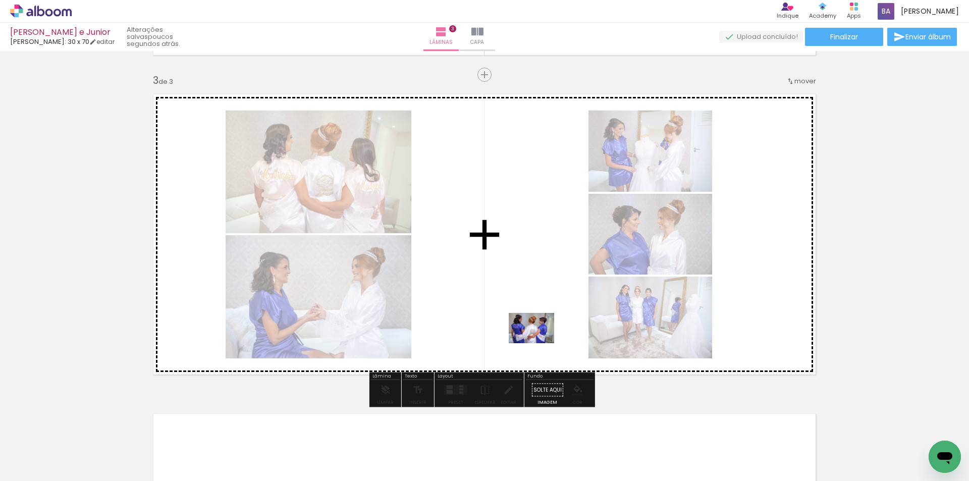
drag, startPoint x: 538, startPoint y: 439, endPoint x: 539, endPoint y: 343, distance: 96.4
click at [539, 323] on quentale-workspace at bounding box center [484, 240] width 969 height 481
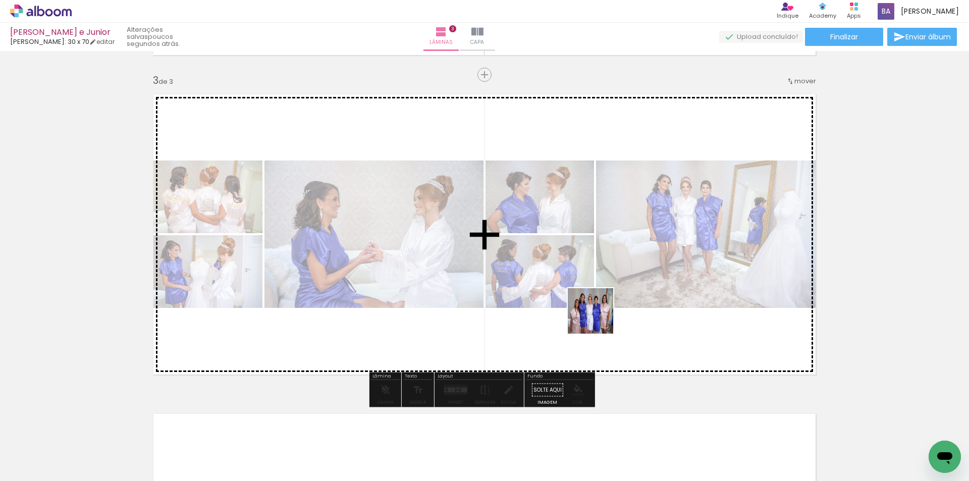
drag, startPoint x: 584, startPoint y: 456, endPoint x: 598, endPoint y: 317, distance: 140.0
click at [598, 317] on quentale-workspace at bounding box center [484, 240] width 969 height 481
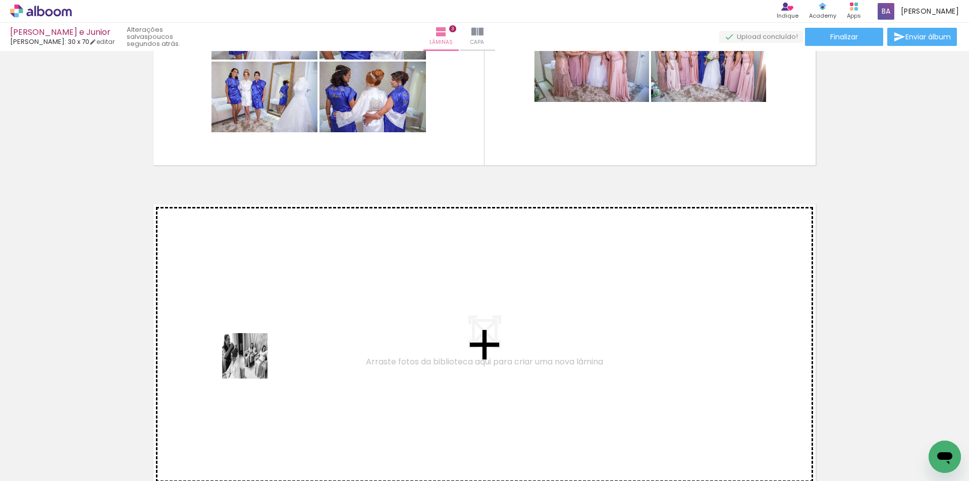
drag, startPoint x: 162, startPoint y: 449, endPoint x: 337, endPoint y: 305, distance: 226.2
click at [337, 305] on quentale-workspace at bounding box center [484, 240] width 969 height 481
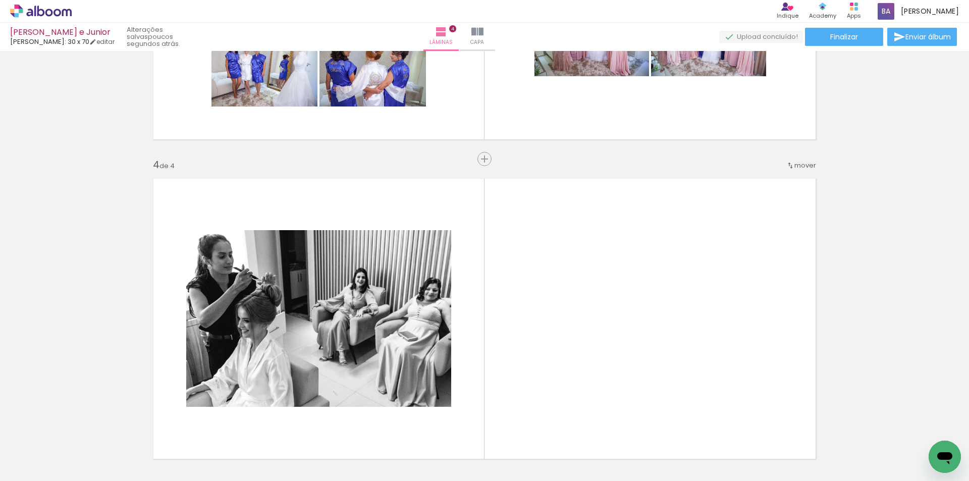
scroll to position [951, 0]
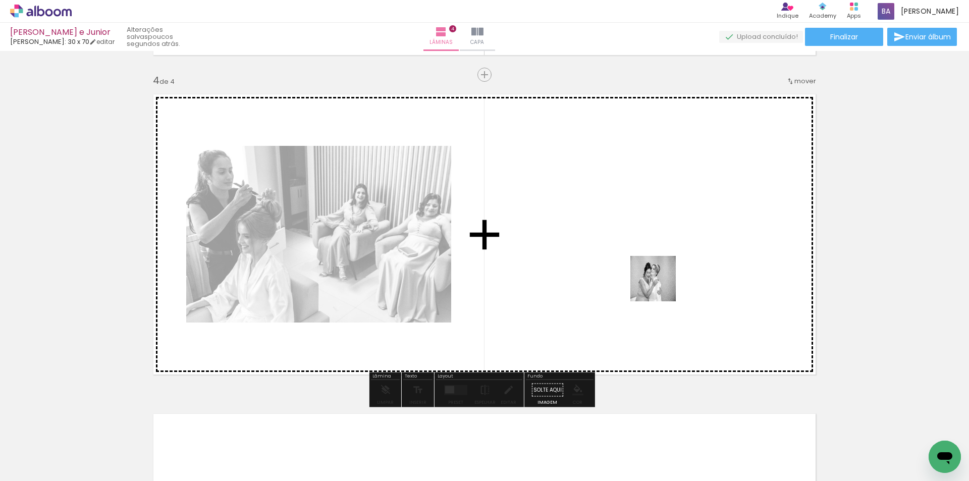
drag, startPoint x: 783, startPoint y: 451, endPoint x: 650, endPoint y: 278, distance: 217.7
click at [650, 278] on quentale-workspace at bounding box center [484, 240] width 969 height 481
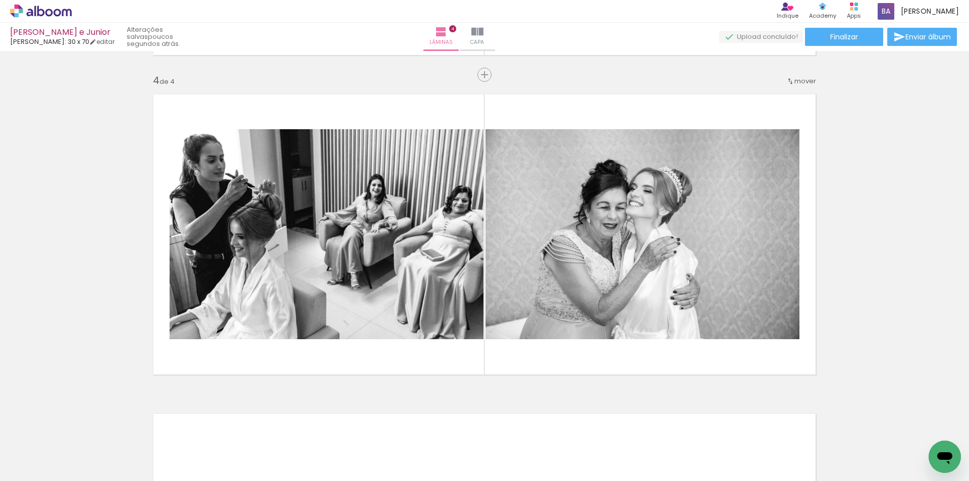
scroll to position [0, 668]
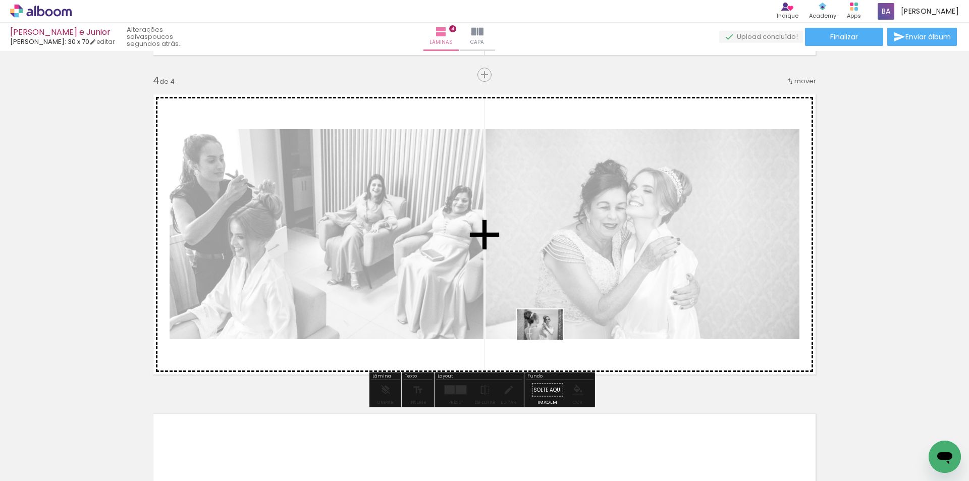
drag, startPoint x: 515, startPoint y: 448, endPoint x: 547, endPoint y: 340, distance: 112.7
click at [547, 340] on quentale-workspace at bounding box center [484, 240] width 969 height 481
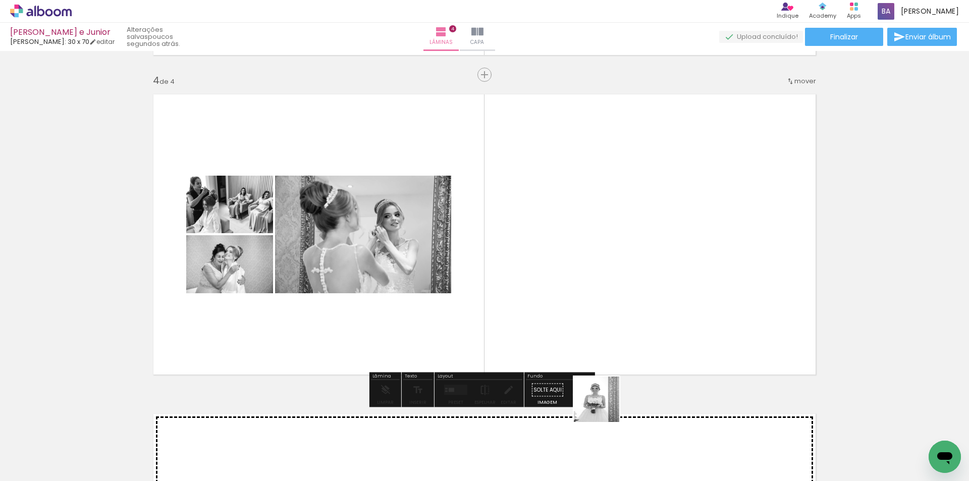
drag, startPoint x: 604, startPoint y: 407, endPoint x: 577, endPoint y: 421, distance: 30.7
click at [585, 323] on quentale-workspace at bounding box center [484, 240] width 969 height 481
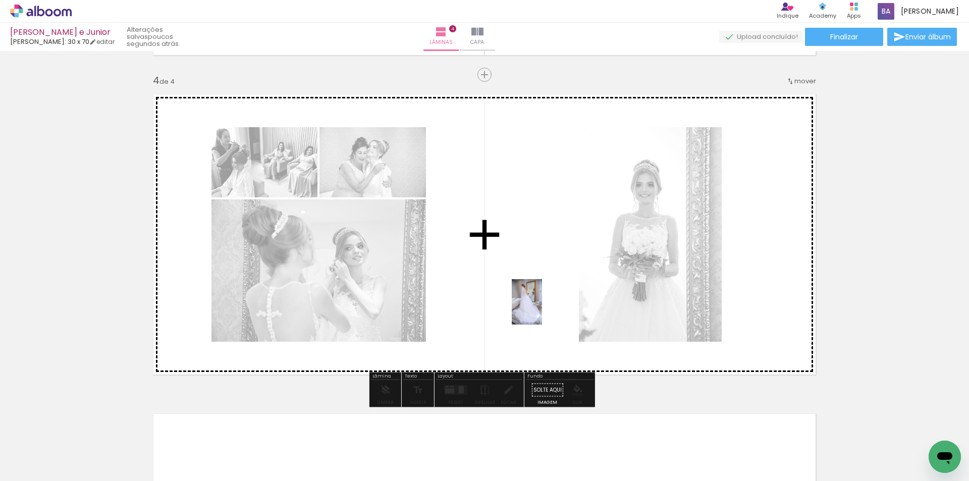
drag, startPoint x: 574, startPoint y: 444, endPoint x: 542, endPoint y: 309, distance: 138.4
click at [542, 309] on quentale-workspace at bounding box center [484, 240] width 969 height 481
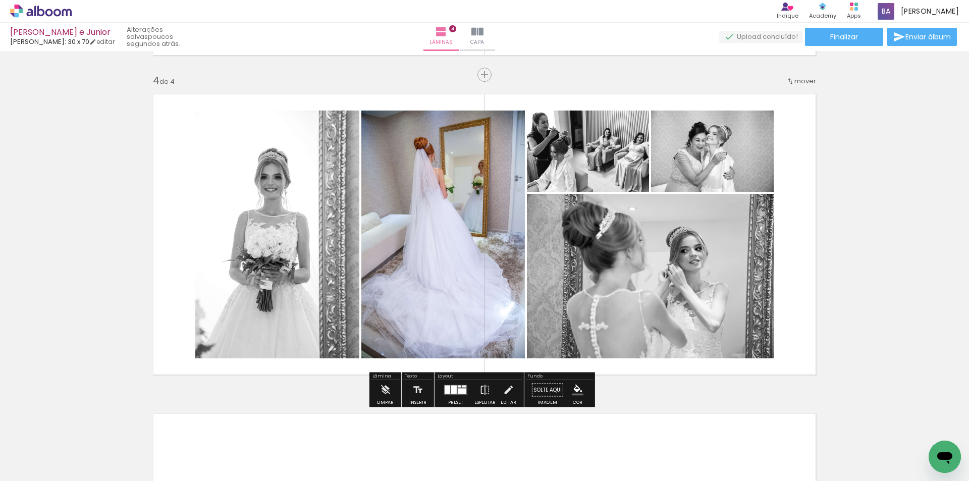
click at [0, 0] on slot "P&B" at bounding box center [0, 0] width 0 height 0
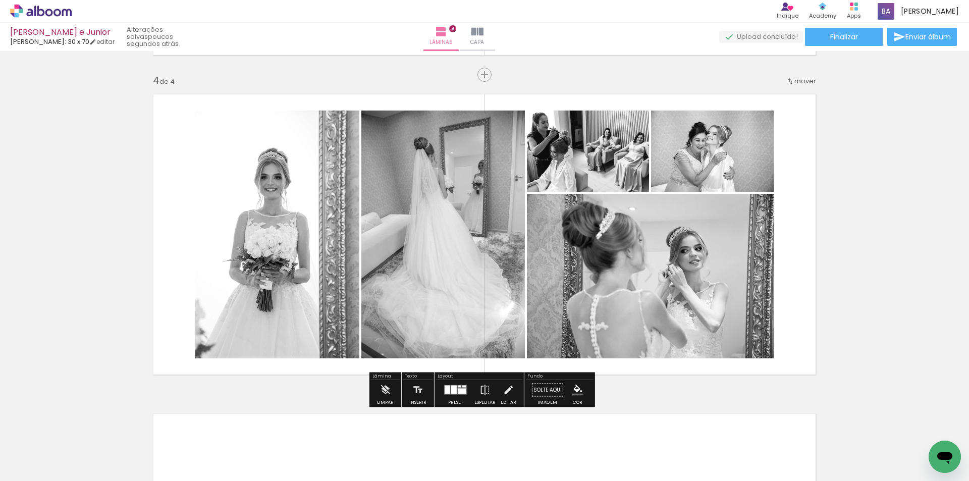
click at [459, 391] on div at bounding box center [462, 391] width 9 height 6
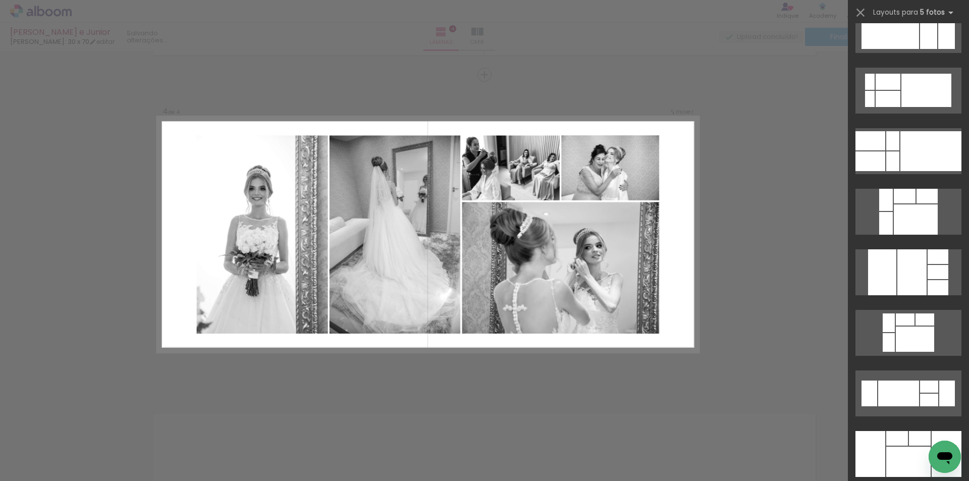
scroll to position [0, 0]
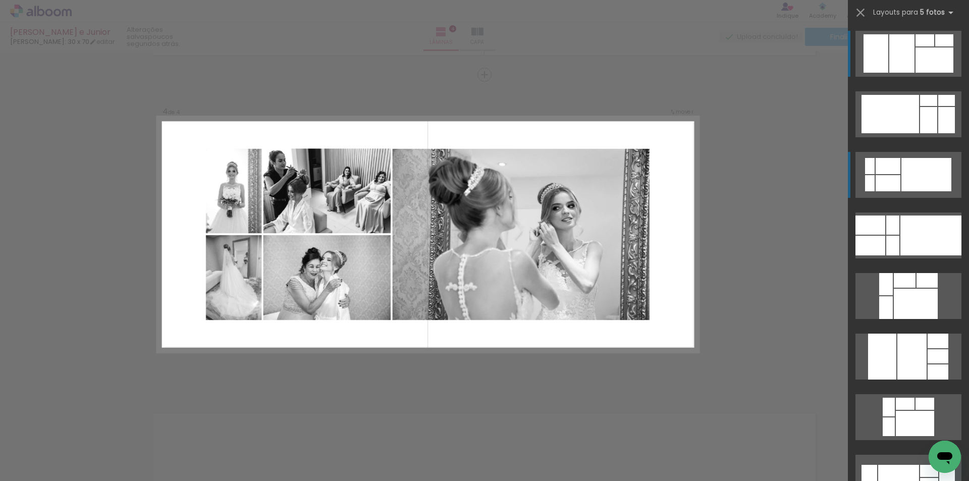
click at [896, 165] on div at bounding box center [887, 166] width 25 height 16
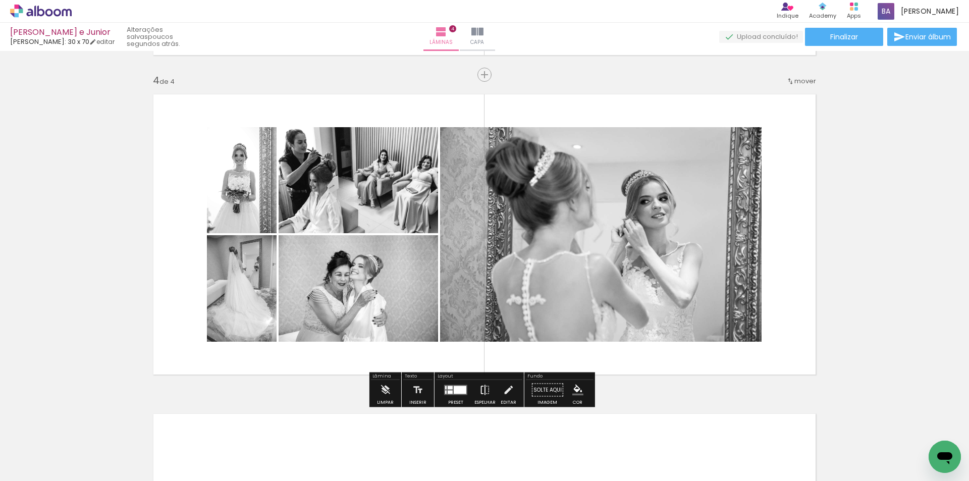
click at [479, 393] on iron-icon at bounding box center [484, 390] width 11 height 20
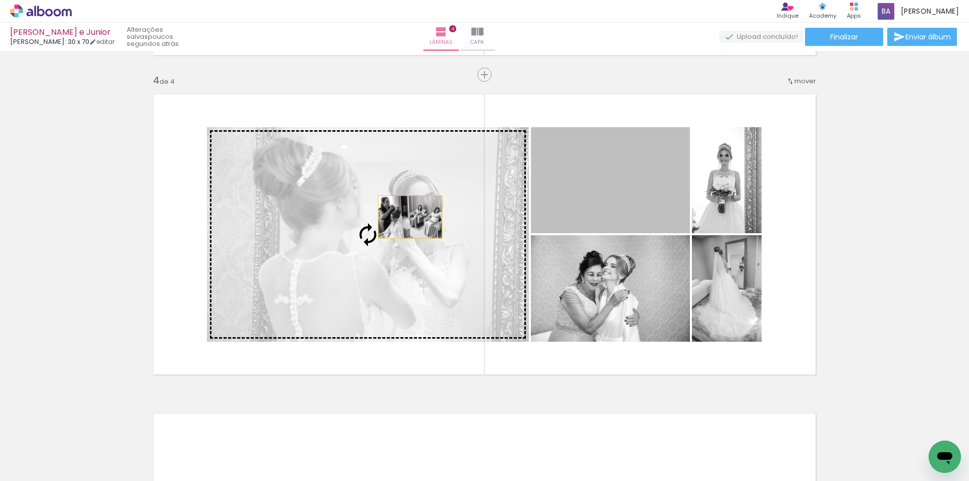
drag, startPoint x: 579, startPoint y: 188, endPoint x: 405, endPoint y: 217, distance: 176.5
click at [0, 0] on slot at bounding box center [0, 0] width 0 height 0
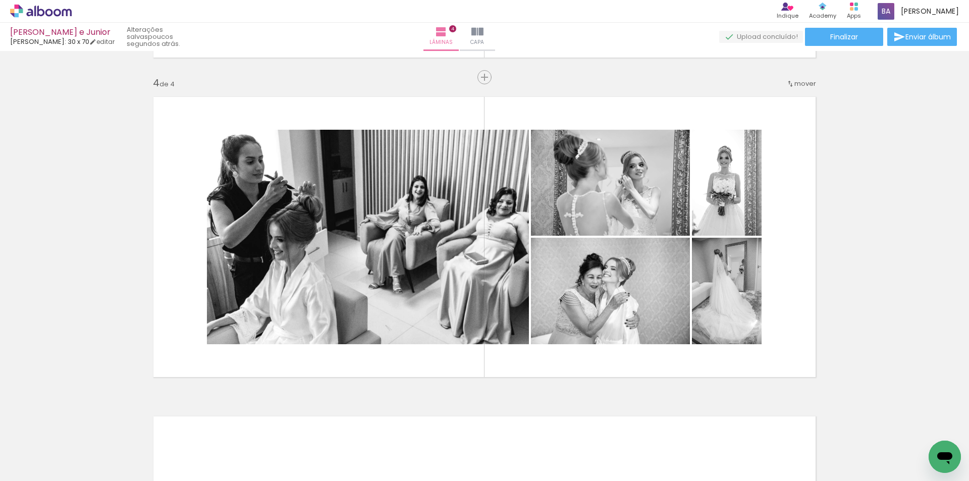
scroll to position [951, 0]
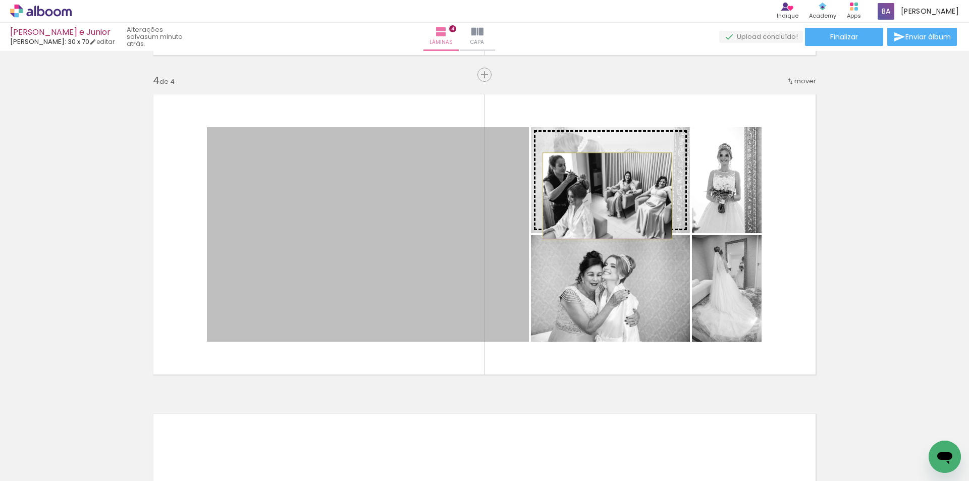
drag, startPoint x: 394, startPoint y: 196, endPoint x: 603, endPoint y: 196, distance: 209.4
click at [0, 0] on slot at bounding box center [0, 0] width 0 height 0
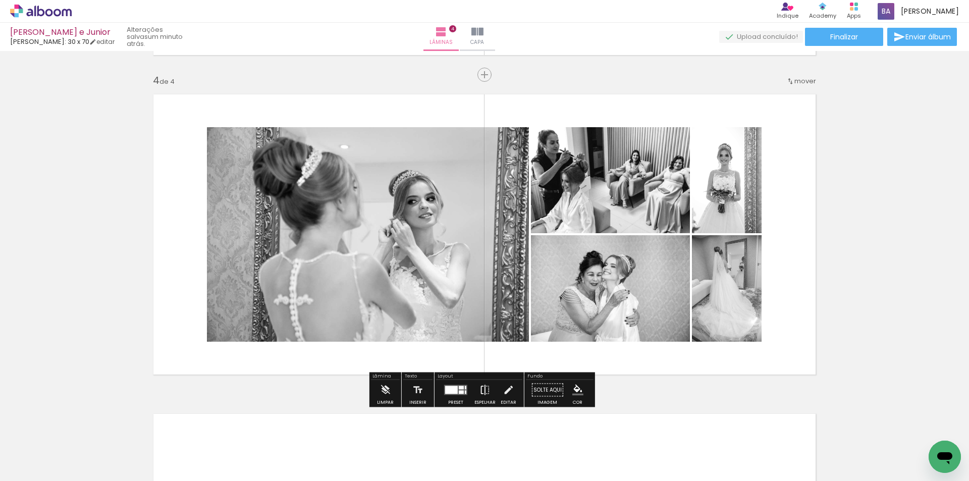
click at [474, 392] on paper-button "Espelhar" at bounding box center [485, 393] width 26 height 26
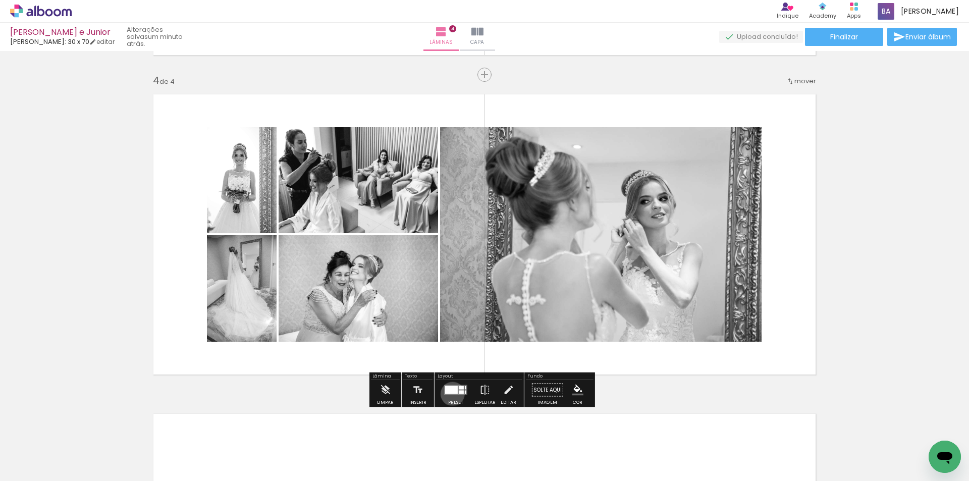
click at [450, 394] on div at bounding box center [451, 390] width 13 height 8
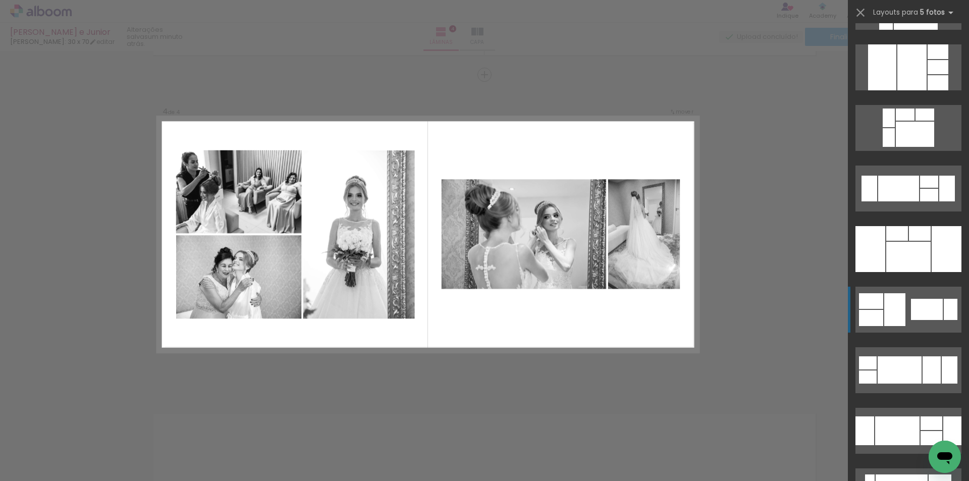
scroll to position [373, 0]
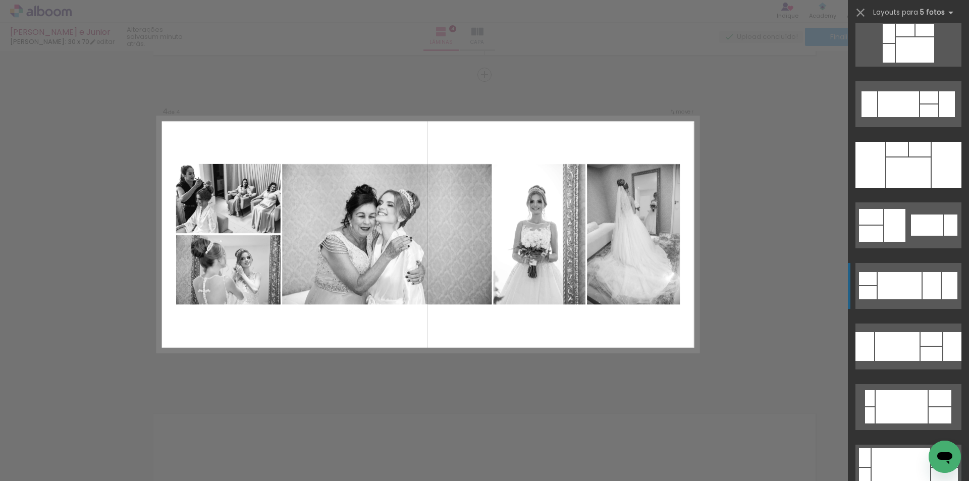
click at [891, 284] on div at bounding box center [899, 285] width 44 height 27
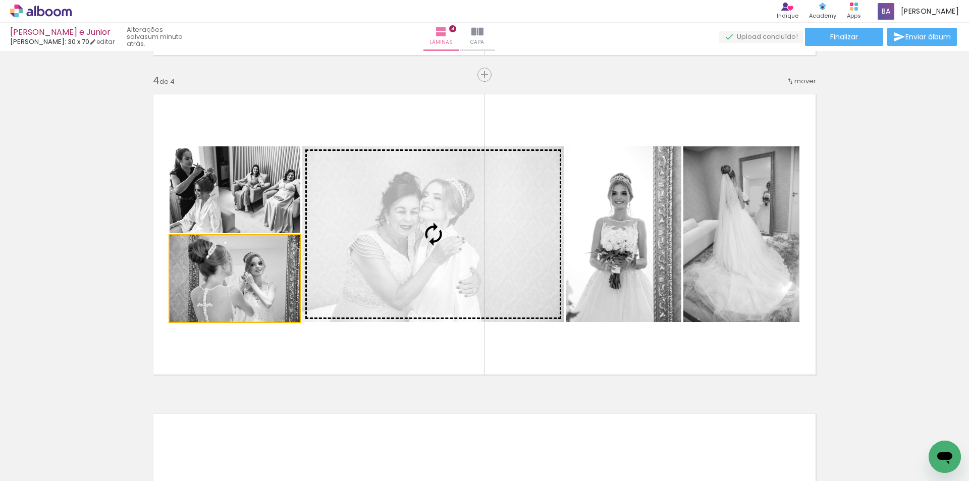
drag, startPoint x: 270, startPoint y: 272, endPoint x: 411, endPoint y: 232, distance: 146.6
click at [0, 0] on slot at bounding box center [0, 0] width 0 height 0
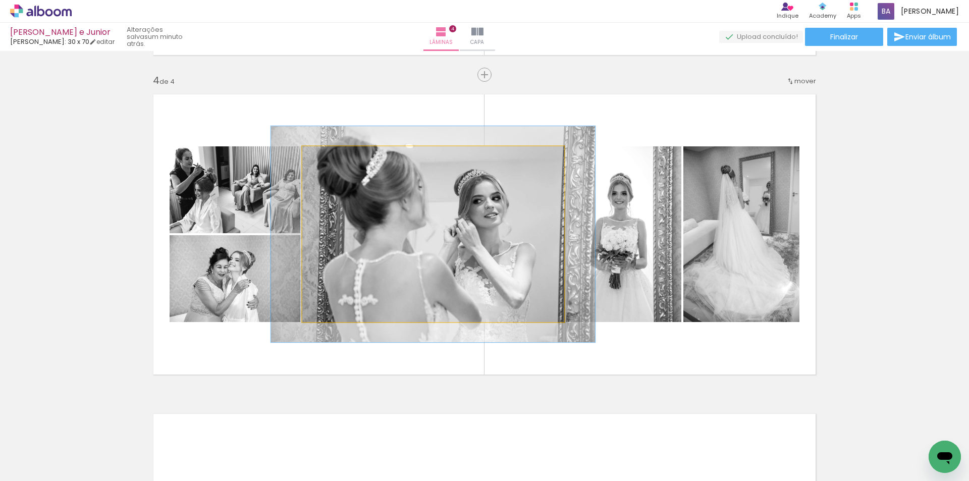
drag, startPoint x: 330, startPoint y: 160, endPoint x: 338, endPoint y: 161, distance: 8.2
click at [338, 161] on div at bounding box center [334, 157] width 16 height 16
click at [335, 159] on div at bounding box center [335, 157] width 16 height 16
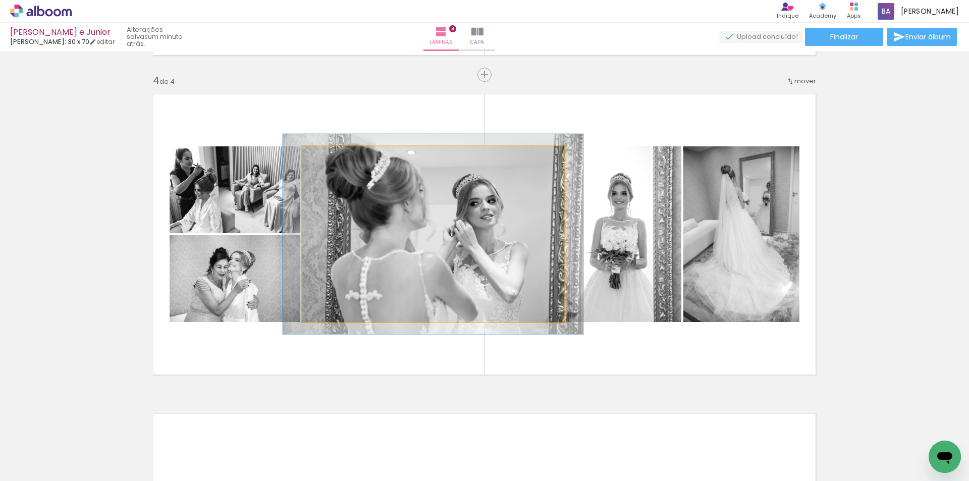
drag, startPoint x: 335, startPoint y: 159, endPoint x: 394, endPoint y: 240, distance: 99.7
type paper-slider "114"
click at [331, 160] on div at bounding box center [331, 157] width 16 height 16
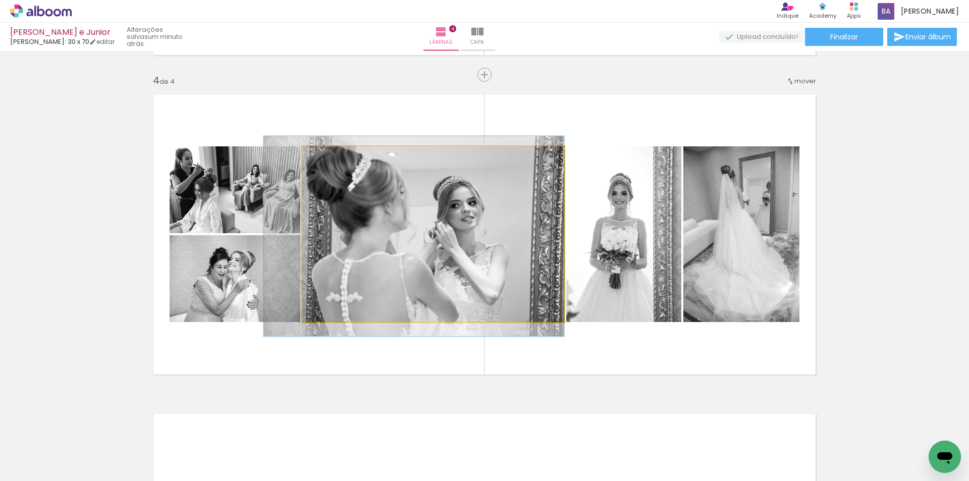
drag, startPoint x: 395, startPoint y: 244, endPoint x: 373, endPoint y: 246, distance: 22.3
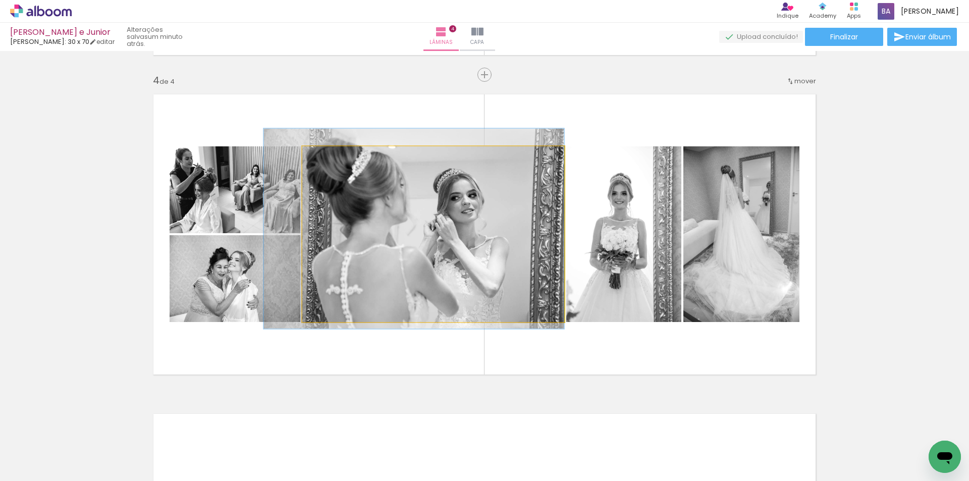
drag, startPoint x: 385, startPoint y: 250, endPoint x: 382, endPoint y: 244, distance: 6.8
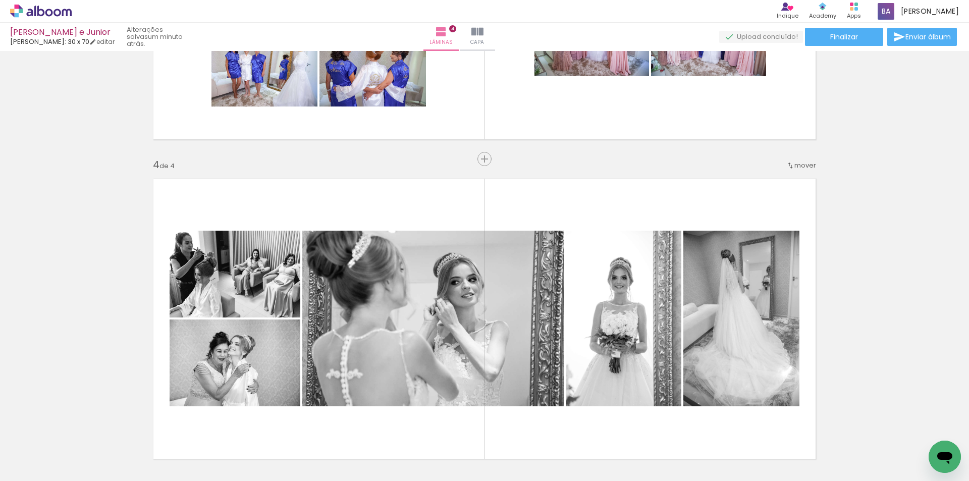
scroll to position [951, 0]
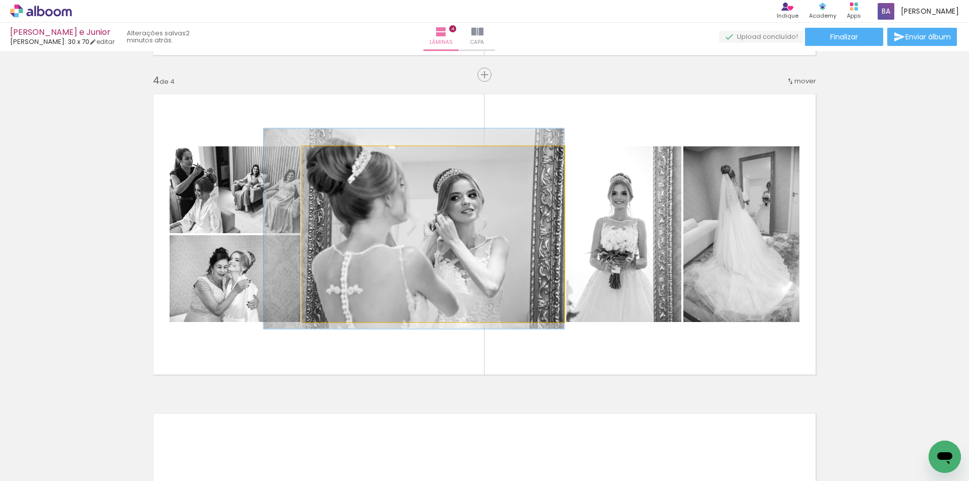
drag, startPoint x: 425, startPoint y: 221, endPoint x: 415, endPoint y: 221, distance: 10.6
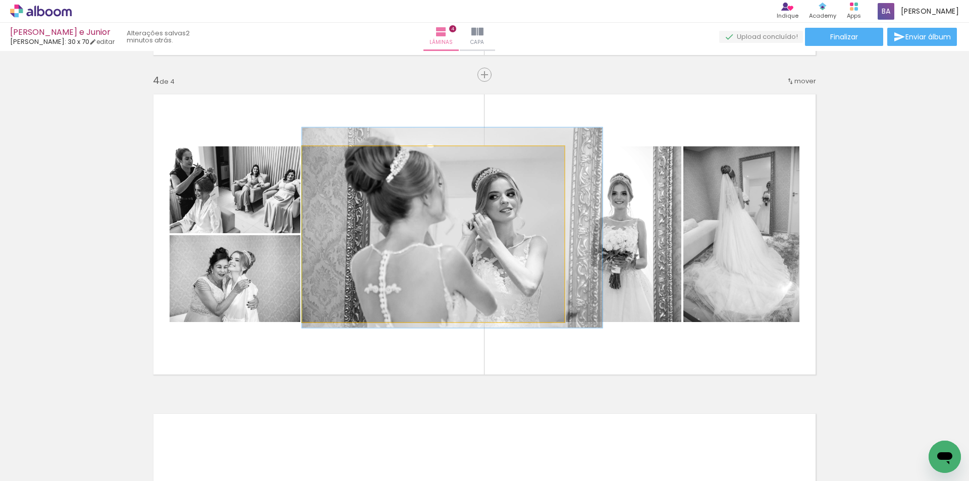
drag, startPoint x: 415, startPoint y: 221, endPoint x: 474, endPoint y: 220, distance: 59.5
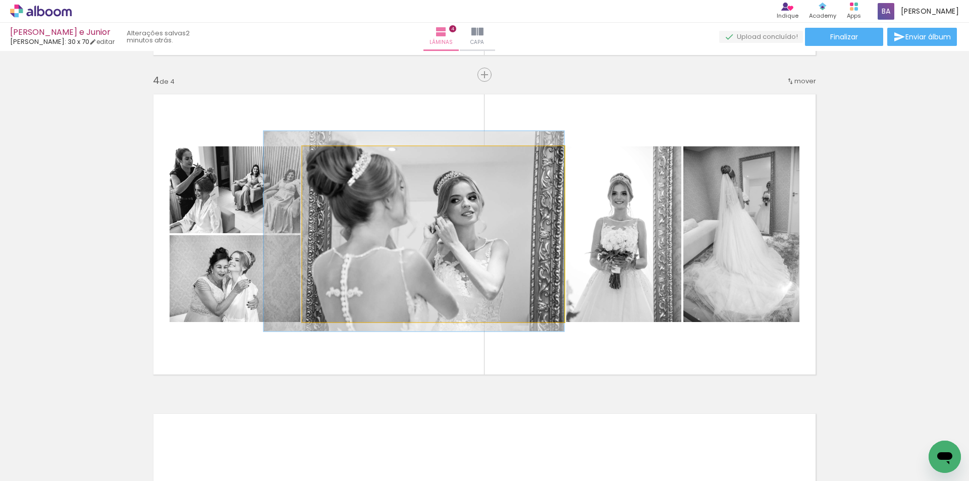
drag, startPoint x: 405, startPoint y: 200, endPoint x: 344, endPoint y: 204, distance: 60.6
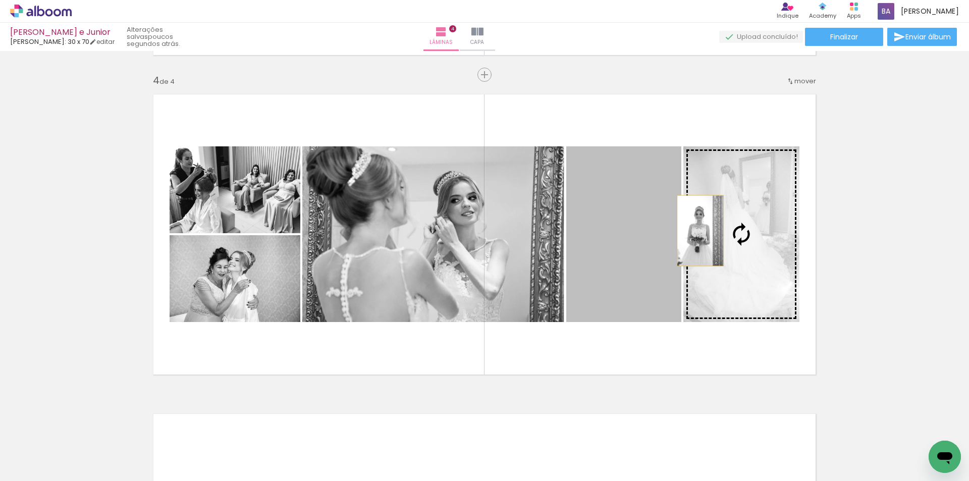
drag, startPoint x: 646, startPoint y: 229, endPoint x: 696, endPoint y: 231, distance: 50.0
click at [0, 0] on slot at bounding box center [0, 0] width 0 height 0
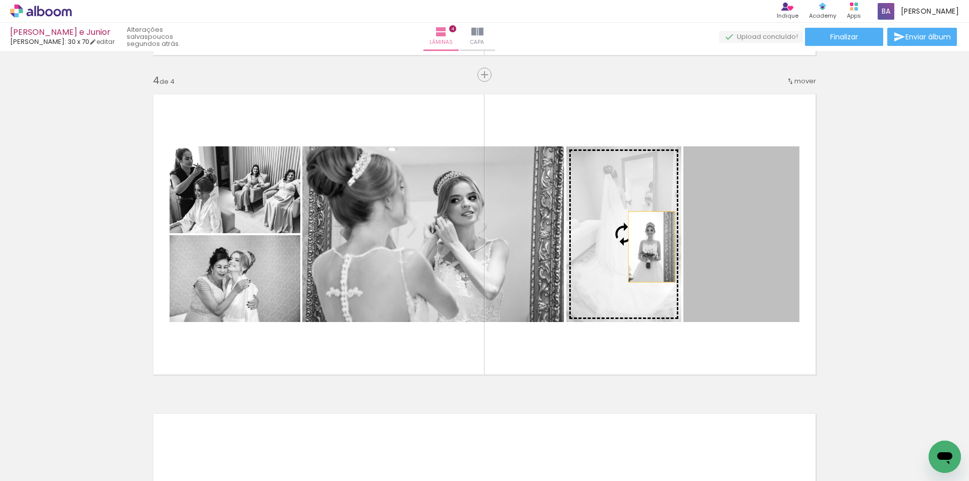
drag, startPoint x: 725, startPoint y: 247, endPoint x: 638, endPoint y: 247, distance: 87.3
click at [0, 0] on slot at bounding box center [0, 0] width 0 height 0
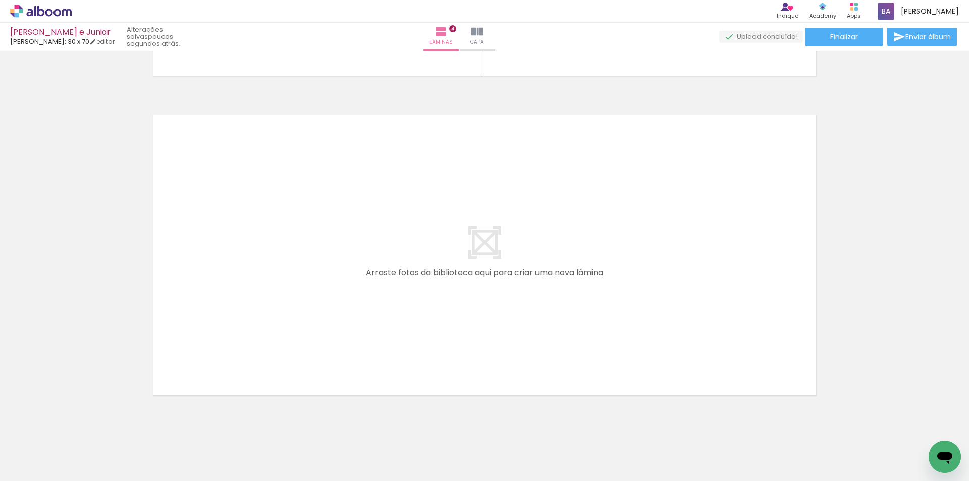
scroll to position [1269, 0]
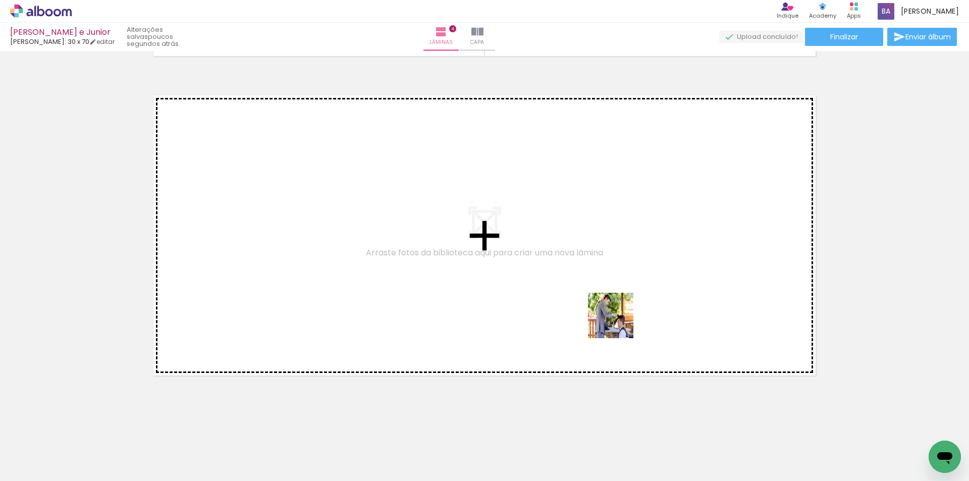
drag, startPoint x: 687, startPoint y: 454, endPoint x: 618, endPoint y: 323, distance: 147.8
click at [618, 323] on quentale-workspace at bounding box center [484, 240] width 969 height 481
